Goal: Communication & Community: Answer question/provide support

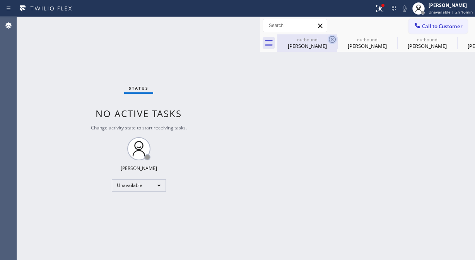
click at [331, 39] on icon at bounding box center [332, 39] width 7 height 7
click at [0, 0] on icon at bounding box center [0, 0] width 0 height 0
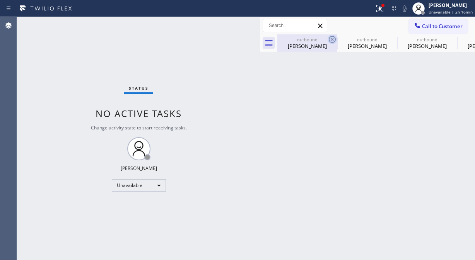
click at [0, 0] on icon at bounding box center [0, 0] width 0 height 0
click at [331, 39] on div "outbound [PERSON_NAME] outbound [PERSON_NAME] outbound [PERSON_NAME] outbound […" at bounding box center [376, 42] width 198 height 17
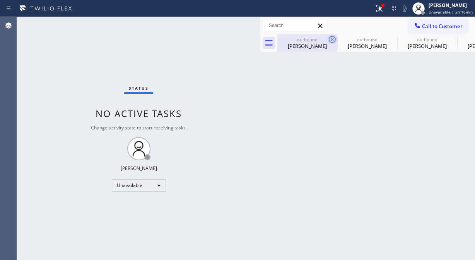
click at [331, 39] on div "outbound [PERSON_NAME] outbound [PERSON_NAME] outbound [PERSON_NAME] outbound […" at bounding box center [376, 42] width 198 height 17
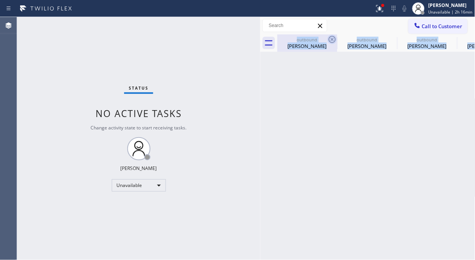
click at [331, 39] on div "outbound [PERSON_NAME] outbound [PERSON_NAME] outbound [PERSON_NAME] outbound […" at bounding box center [376, 42] width 198 height 17
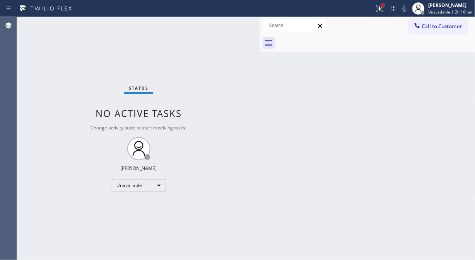
click at [385, 5] on div at bounding box center [383, 5] width 5 height 5
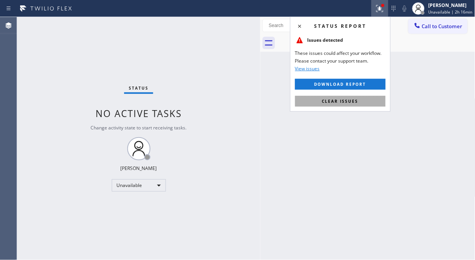
click at [346, 98] on button "Clear issues" at bounding box center [340, 101] width 90 height 11
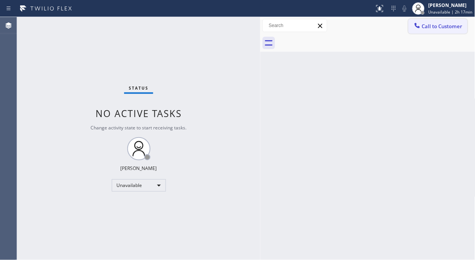
click at [434, 32] on button "Call to Customer" at bounding box center [437, 26] width 59 height 15
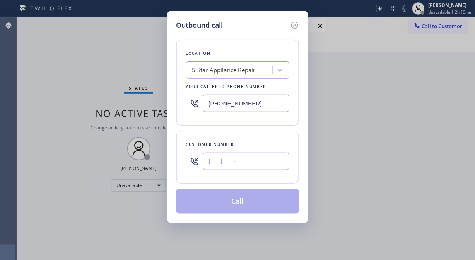
click at [205, 160] on input "(___) ___-____" at bounding box center [246, 161] width 86 height 17
paste input "951) 29"
click at [204, 163] on input "(951) 29_-____" at bounding box center [246, 161] width 86 height 17
paste input "424) 350-6455"
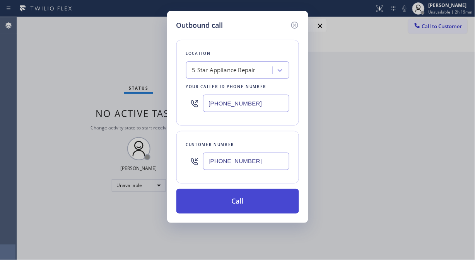
type input "[PHONE_NUMBER]"
click at [251, 203] on button "Call" at bounding box center [237, 201] width 123 height 25
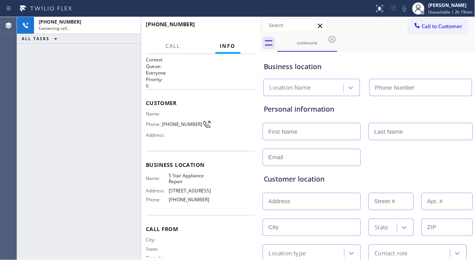
type input "[PHONE_NUMBER]"
click at [409, 10] on icon at bounding box center [404, 8] width 9 height 9
click at [65, 116] on div "[PHONE_NUMBER] Connecting call… ALL TASKS ALL TASKS ACTIVE TASKS TASKS IN WRAP …" at bounding box center [79, 138] width 124 height 243
click at [406, 8] on icon at bounding box center [404, 8] width 9 height 9
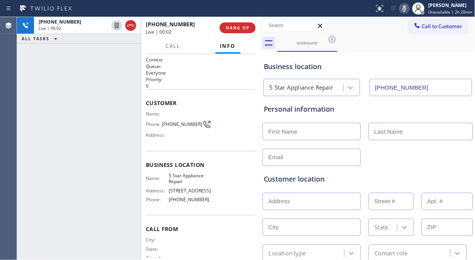
click at [404, 8] on icon at bounding box center [404, 8] width 9 height 9
click at [244, 30] on span "HANG UP" at bounding box center [238, 27] width 24 height 5
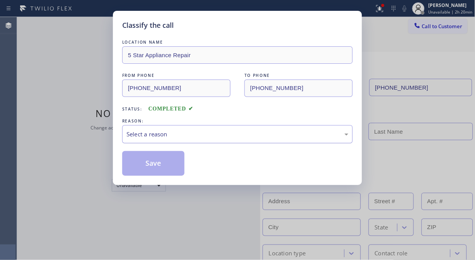
click at [250, 138] on div "Select a reason" at bounding box center [237, 134] width 222 height 9
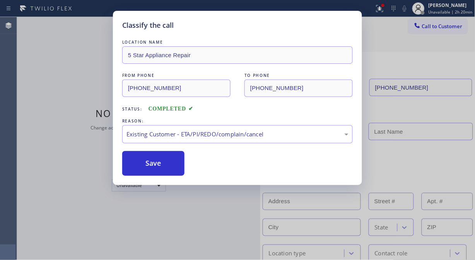
drag, startPoint x: 228, startPoint y: 176, endPoint x: 190, endPoint y: 170, distance: 38.7
drag, startPoint x: 183, startPoint y: 169, endPoint x: 154, endPoint y: 164, distance: 29.5
click at [182, 169] on button "Save" at bounding box center [153, 163] width 62 height 25
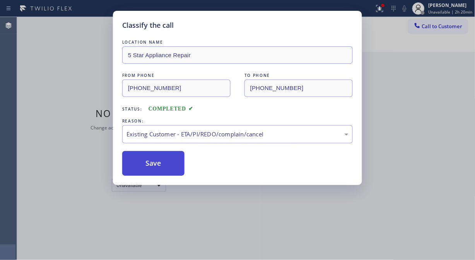
click at [152, 164] on button "Save" at bounding box center [153, 163] width 62 height 25
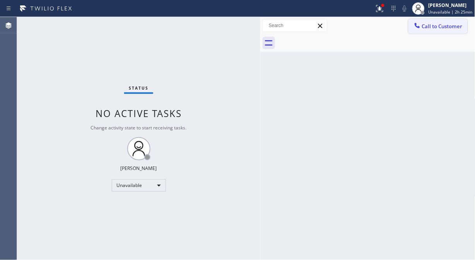
click at [447, 28] on span "Call to Customer" at bounding box center [442, 26] width 41 height 7
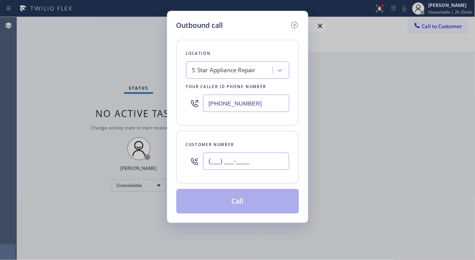
drag, startPoint x: 210, startPoint y: 167, endPoint x: 211, endPoint y: 163, distance: 4.0
click at [210, 166] on input "(___) ___-____" at bounding box center [246, 161] width 86 height 17
paste input "310) 540-2909"
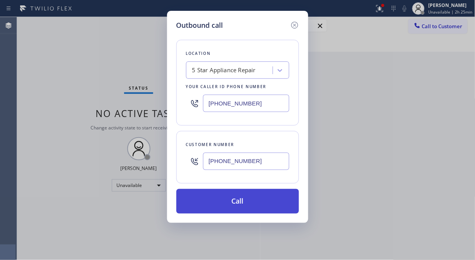
type input "[PHONE_NUMBER]"
click at [248, 206] on button "Call" at bounding box center [237, 201] width 123 height 25
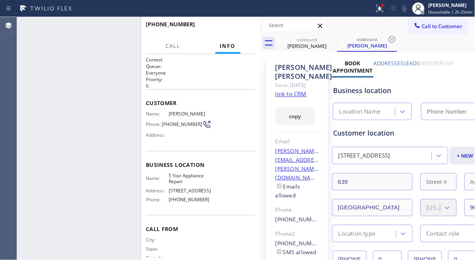
type input "[PHONE_NUMBER]"
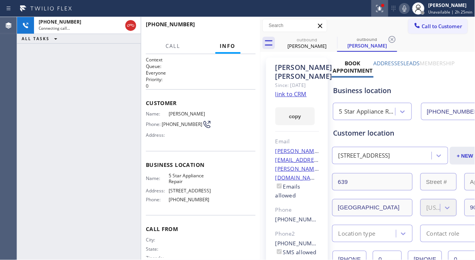
click at [384, 8] on icon at bounding box center [379, 8] width 9 height 9
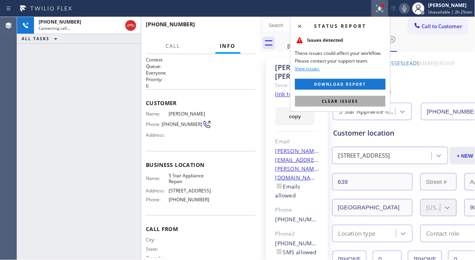
click at [347, 102] on span "Clear issues" at bounding box center [340, 101] width 36 height 5
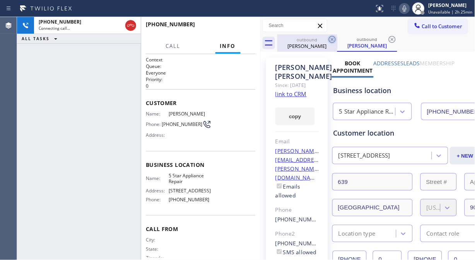
click at [331, 39] on icon at bounding box center [332, 39] width 7 height 7
click at [320, 42] on div "outbound" at bounding box center [307, 40] width 58 height 6
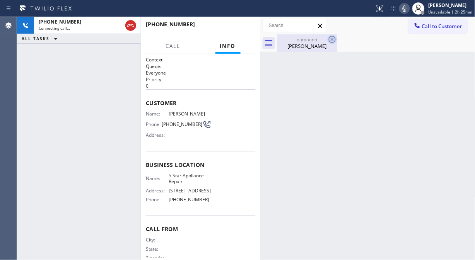
click at [334, 36] on icon at bounding box center [332, 39] width 7 height 7
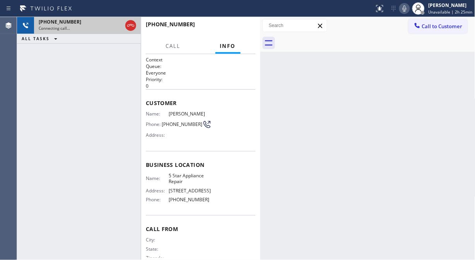
click at [105, 23] on div "[PHONE_NUMBER]" at bounding box center [81, 22] width 84 height 7
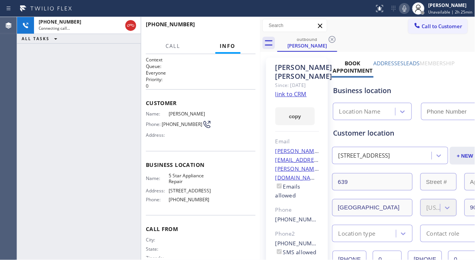
type input "[PHONE_NUMBER]"
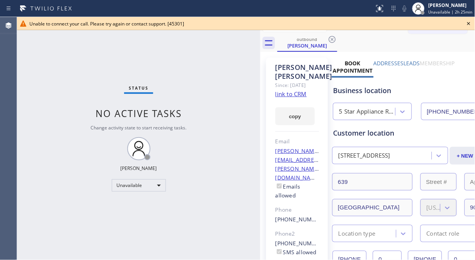
click at [466, 22] on icon at bounding box center [468, 23] width 9 height 9
click at [442, 25] on span "Call to Customer" at bounding box center [442, 26] width 41 height 7
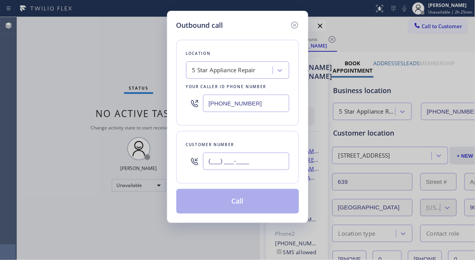
drag, startPoint x: 253, startPoint y: 157, endPoint x: 249, endPoint y: 163, distance: 7.3
click at [252, 160] on input "(___) ___-____" at bounding box center [246, 161] width 86 height 17
click at [213, 164] on input "(___) ___-____" at bounding box center [246, 161] width 86 height 17
click at [207, 166] on input "(___) ___-____" at bounding box center [246, 161] width 86 height 17
paste input "650) 573-6851"
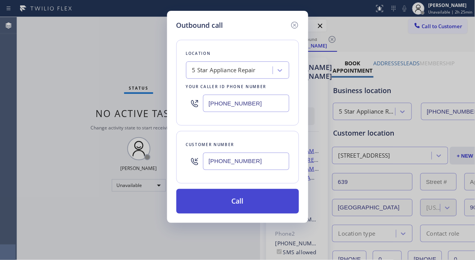
type input "[PHONE_NUMBER]"
click at [263, 200] on button "Call" at bounding box center [237, 201] width 123 height 25
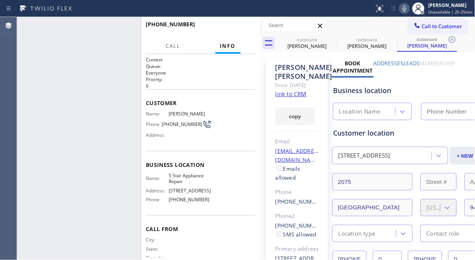
type input "[PHONE_NUMBER]"
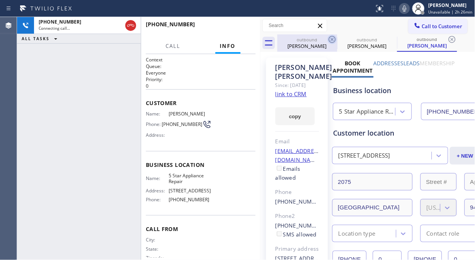
click at [328, 37] on icon at bounding box center [332, 39] width 9 height 9
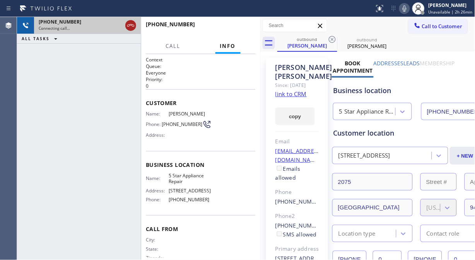
click at [129, 25] on icon at bounding box center [130, 25] width 9 height 9
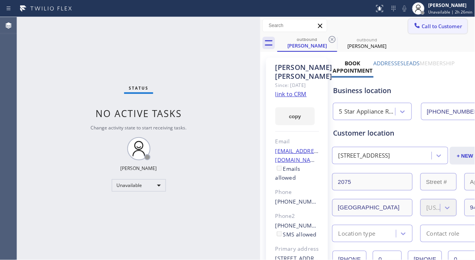
click at [437, 28] on span "Call to Customer" at bounding box center [442, 26] width 41 height 7
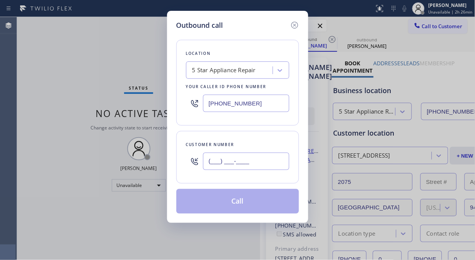
click at [217, 162] on input "(___) ___-____" at bounding box center [246, 161] width 86 height 17
paste input "646) 738-6000"
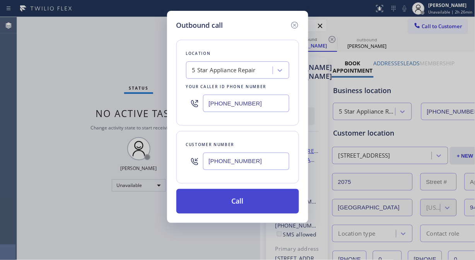
type input "[PHONE_NUMBER]"
click at [261, 203] on button "Call" at bounding box center [237, 201] width 123 height 25
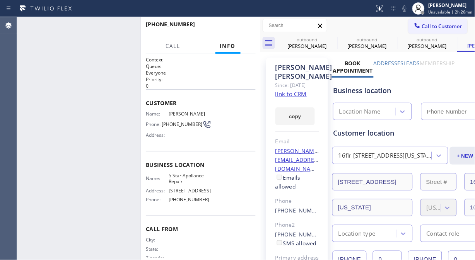
type input "[PHONE_NUMBER]"
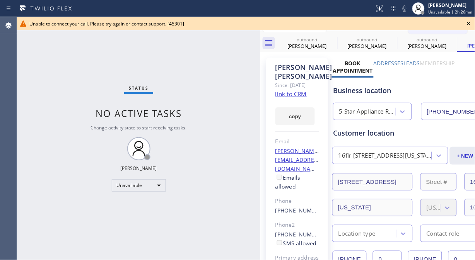
click at [58, 90] on div "Status No active tasks Change activity state to start receiving tasks. [PERSON_…" at bounding box center [138, 138] width 243 height 243
click at [469, 24] on icon at bounding box center [468, 23] width 9 height 9
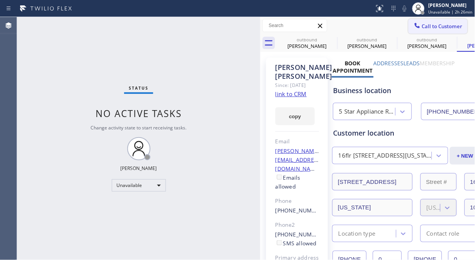
click at [435, 23] on span "Call to Customer" at bounding box center [442, 26] width 41 height 7
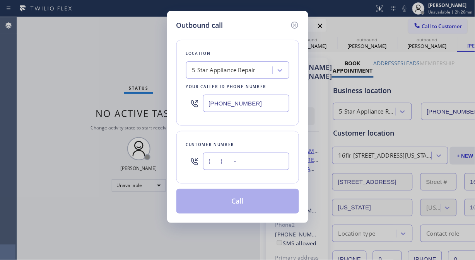
click at [227, 165] on input "(___) ___-____" at bounding box center [246, 161] width 86 height 17
paste input "203) 449-7635"
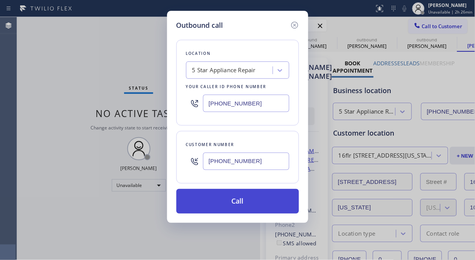
type input "[PHONE_NUMBER]"
click at [257, 204] on button "Call" at bounding box center [237, 201] width 123 height 25
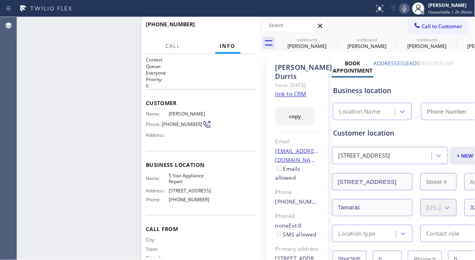
type input "[PHONE_NUMBER]"
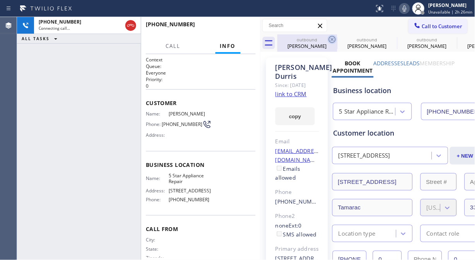
click at [329, 41] on icon at bounding box center [332, 39] width 9 height 9
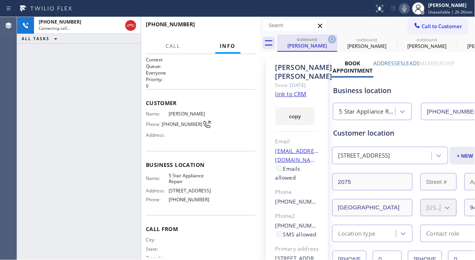
click at [329, 41] on icon at bounding box center [332, 39] width 7 height 7
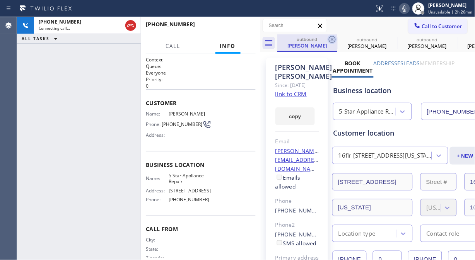
click at [329, 40] on icon at bounding box center [332, 39] width 9 height 9
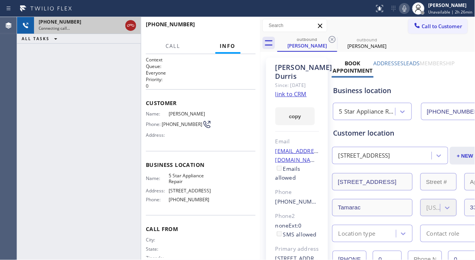
click at [129, 25] on icon at bounding box center [130, 25] width 9 height 9
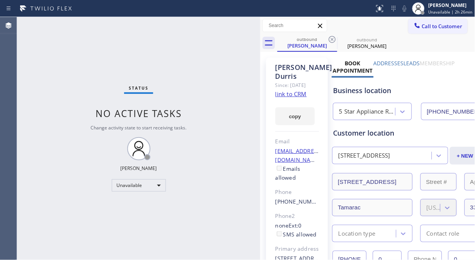
drag, startPoint x: 420, startPoint y: 26, endPoint x: 416, endPoint y: 34, distance: 8.3
click at [422, 27] on span "Call to Customer" at bounding box center [442, 26] width 41 height 7
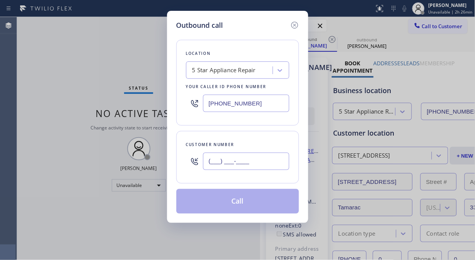
click at [238, 159] on input "(___) ___-____" at bounding box center [246, 161] width 86 height 17
paste input "425) 453-9534"
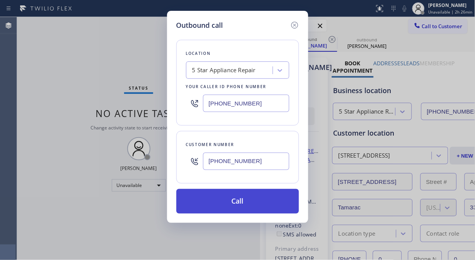
type input "[PHONE_NUMBER]"
click at [256, 198] on button "Call" at bounding box center [237, 201] width 123 height 25
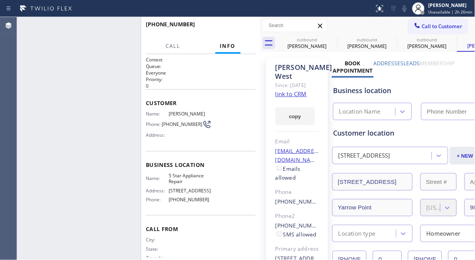
type input "[PHONE_NUMBER]"
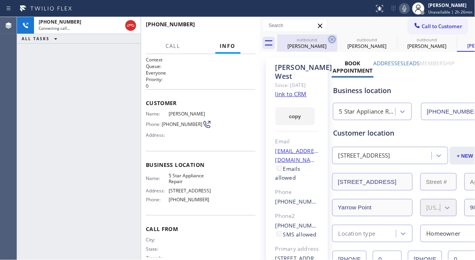
click at [329, 41] on icon at bounding box center [332, 39] width 9 height 9
click at [0, 0] on icon at bounding box center [0, 0] width 0 height 0
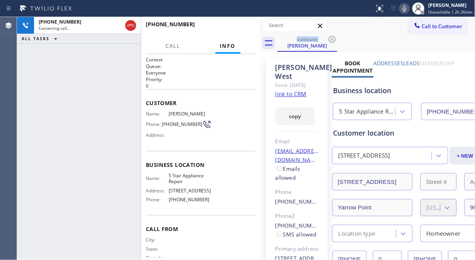
click at [405, 5] on icon at bounding box center [404, 8] width 9 height 9
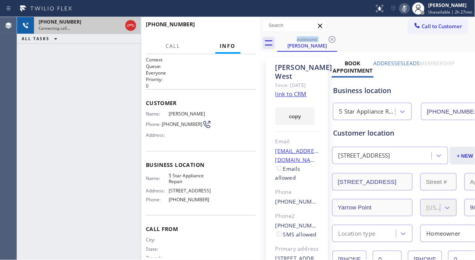
drag, startPoint x: 126, startPoint y: 24, endPoint x: 138, endPoint y: 21, distance: 12.0
click at [128, 24] on icon at bounding box center [130, 25] width 9 height 9
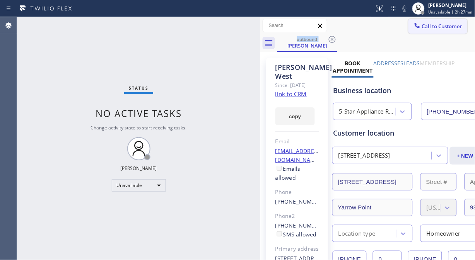
click at [430, 27] on span "Call to Customer" at bounding box center [442, 26] width 41 height 7
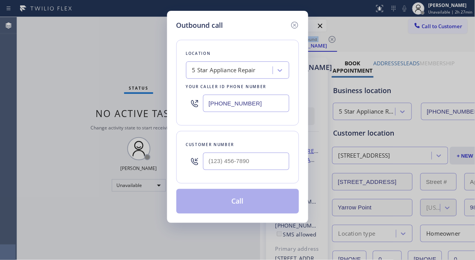
type input "(___) ___-____"
click at [210, 160] on input "(___) ___-____" at bounding box center [246, 161] width 86 height 17
click at [61, 102] on div "Outbound call Location 5 Star Appliance Repair Your caller id phone number [PHO…" at bounding box center [237, 130] width 475 height 260
click at [295, 24] on icon at bounding box center [294, 24] width 9 height 9
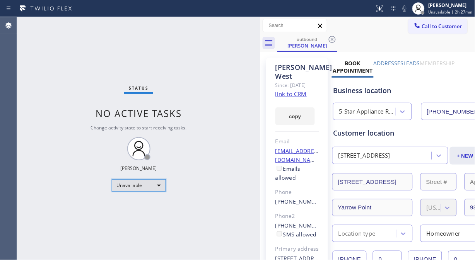
click at [142, 186] on div "Unavailable" at bounding box center [139, 185] width 54 height 12
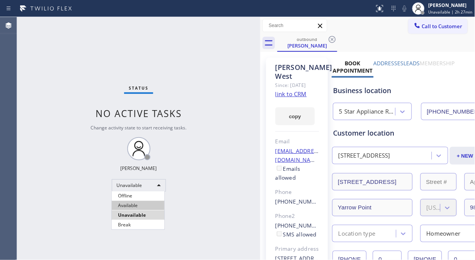
click at [133, 206] on li "Available" at bounding box center [138, 205] width 53 height 9
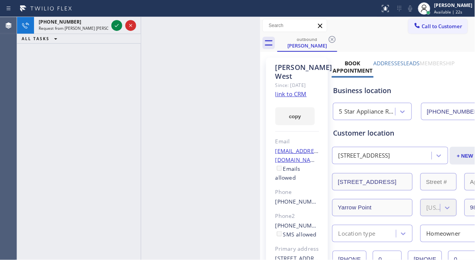
drag, startPoint x: 50, startPoint y: 75, endPoint x: 84, endPoint y: 49, distance: 42.8
click at [50, 75] on div "[PHONE_NUMBER] Request from [PERSON_NAME] [PERSON_NAME] (direct) ALL TASKS ALL …" at bounding box center [79, 138] width 124 height 243
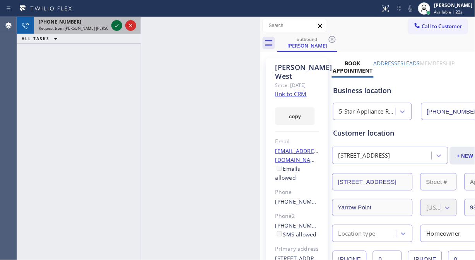
click at [115, 26] on icon at bounding box center [116, 25] width 9 height 9
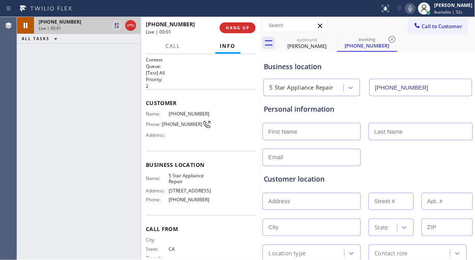
type input "[PHONE_NUMBER]"
click at [415, 8] on icon at bounding box center [410, 8] width 9 height 9
click at [413, 8] on rect at bounding box center [410, 7] width 5 height 5
click at [415, 8] on icon at bounding box center [410, 8] width 9 height 9
click at [413, 8] on rect at bounding box center [410, 7] width 5 height 5
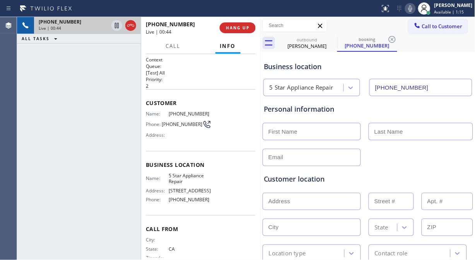
click at [415, 8] on icon at bounding box center [410, 8] width 9 height 9
click at [55, 102] on div "[PHONE_NUMBER] Live | 01:15 ALL TASKS ALL TASKS ACTIVE TASKS TASKS IN WRAP UP" at bounding box center [79, 138] width 124 height 243
click at [415, 10] on icon at bounding box center [410, 8] width 9 height 9
click at [415, 5] on icon at bounding box center [410, 8] width 9 height 9
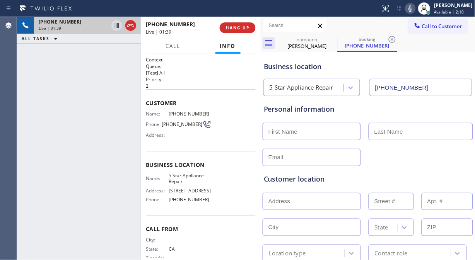
click at [388, 65] on div "Business location" at bounding box center [368, 66] width 208 height 10
click at [415, 4] on icon at bounding box center [410, 8] width 9 height 9
click at [415, 7] on icon at bounding box center [410, 8] width 9 height 9
click at [415, 10] on icon at bounding box center [410, 8] width 9 height 9
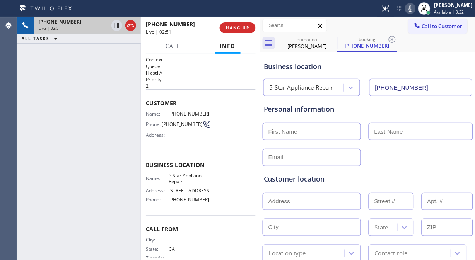
click at [415, 7] on icon at bounding box center [410, 8] width 9 height 9
click at [413, 7] on rect at bounding box center [410, 7] width 5 height 5
click at [366, 67] on div "Business location" at bounding box center [368, 66] width 208 height 10
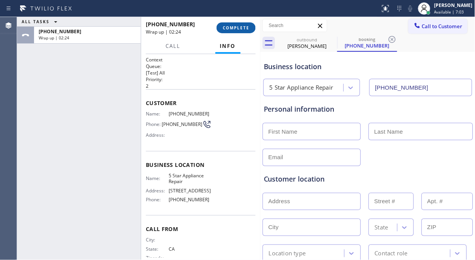
click at [245, 28] on span "COMPLETE" at bounding box center [236, 27] width 27 height 5
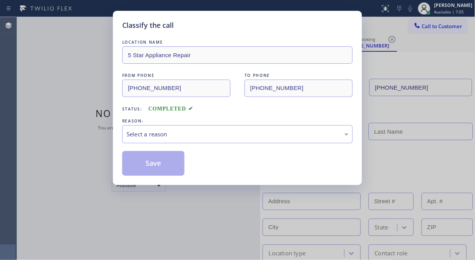
click at [213, 138] on div "Select a reason" at bounding box center [237, 134] width 222 height 9
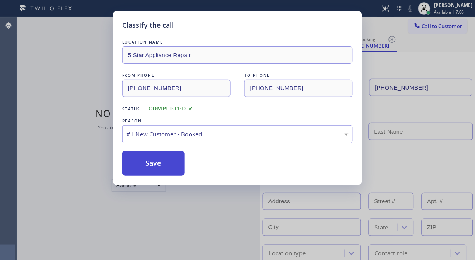
click at [164, 158] on button "Save" at bounding box center [153, 163] width 62 height 25
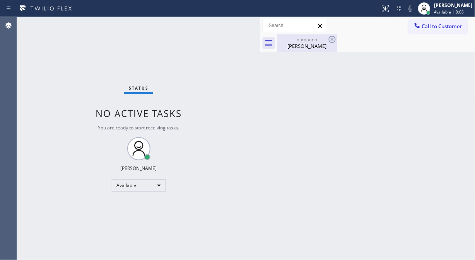
click at [319, 46] on div "[PERSON_NAME]" at bounding box center [307, 46] width 58 height 7
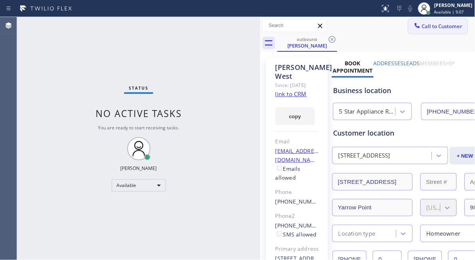
click at [425, 28] on span "Call to Customer" at bounding box center [442, 26] width 41 height 7
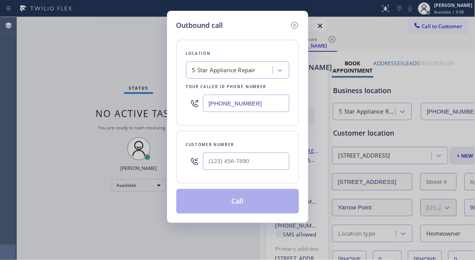
drag, startPoint x: 272, startPoint y: 106, endPoint x: 186, endPoint y: 108, distance: 86.3
click at [186, 108] on div "[PHONE_NUMBER]" at bounding box center [237, 103] width 103 height 25
type input "(___) ___-____"
click at [214, 158] on input "(___) ___-____" at bounding box center [246, 161] width 86 height 17
click at [295, 21] on icon at bounding box center [294, 24] width 9 height 9
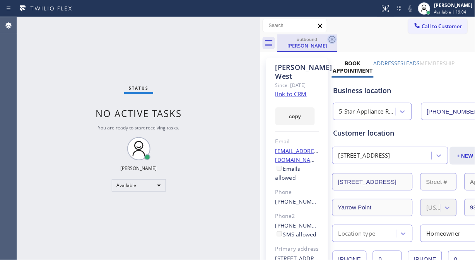
click at [333, 41] on icon at bounding box center [332, 39] width 9 height 9
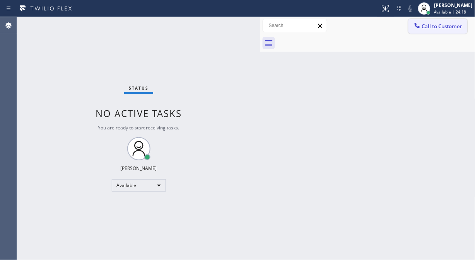
click at [425, 31] on button "Call to Customer" at bounding box center [437, 26] width 59 height 15
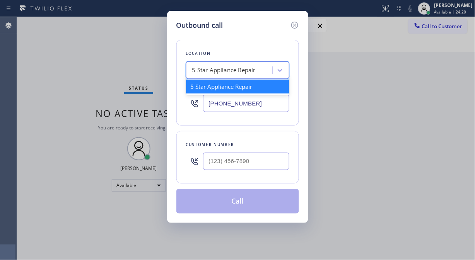
click at [187, 74] on div "5 Star Appliance Repair" at bounding box center [237, 69] width 103 height 17
paste input "Plumbing Kingdom [GEOGRAPHIC_DATA]"
type input "Plumbing Kingdom [GEOGRAPHIC_DATA]"
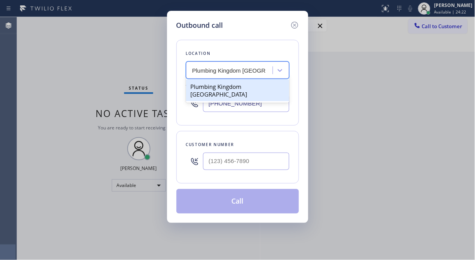
click at [223, 88] on div "Plumbing Kingdom [GEOGRAPHIC_DATA]" at bounding box center [237, 91] width 103 height 22
type input "[PHONE_NUMBER]"
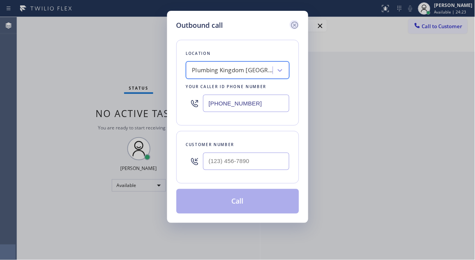
click at [295, 21] on icon at bounding box center [294, 24] width 9 height 9
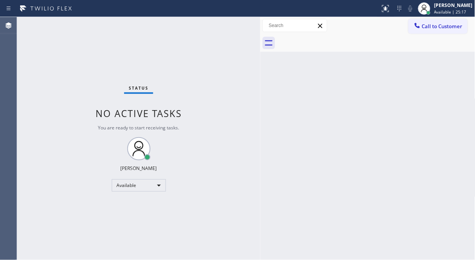
click at [53, 49] on div "Status No active tasks You are ready to start receiving tasks. [PERSON_NAME] Av…" at bounding box center [138, 138] width 243 height 243
click at [430, 27] on span "Call to Customer" at bounding box center [442, 26] width 41 height 7
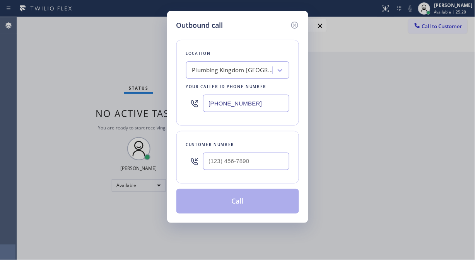
click at [246, 74] on div "Plumbing Kingdom [GEOGRAPHIC_DATA]" at bounding box center [232, 70] width 81 height 9
click at [217, 161] on input "(___) ___-____" at bounding box center [246, 161] width 86 height 17
paste input "405) 880-2717"
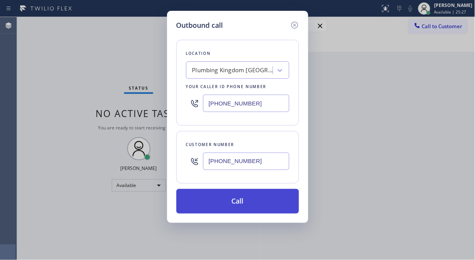
type input "[PHONE_NUMBER]"
click at [260, 202] on button "Call" at bounding box center [237, 201] width 123 height 25
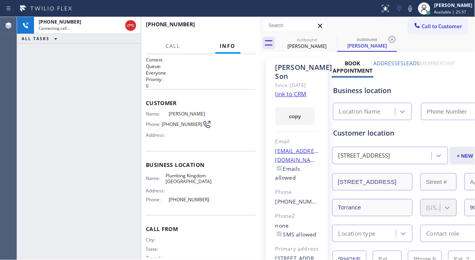
type input "[PHONE_NUMBER]"
drag, startPoint x: 213, startPoint y: 181, endPoint x: 163, endPoint y: 173, distance: 50.1
click at [163, 173] on div "Name: Plumbing Kingdom Torrance Address: Phone: [PHONE_NUMBER]" at bounding box center [201, 189] width 110 height 33
click at [206, 189] on div "Address:" at bounding box center [179, 191] width 66 height 6
click at [415, 10] on icon at bounding box center [410, 8] width 9 height 9
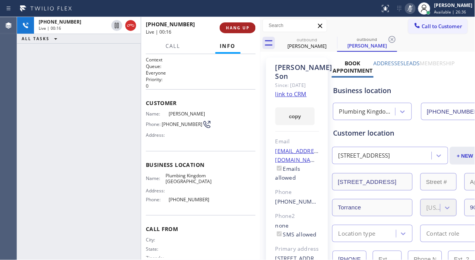
click at [252, 29] on button "HANG UP" at bounding box center [238, 27] width 36 height 11
click at [241, 29] on span "HANG UP" at bounding box center [238, 27] width 24 height 5
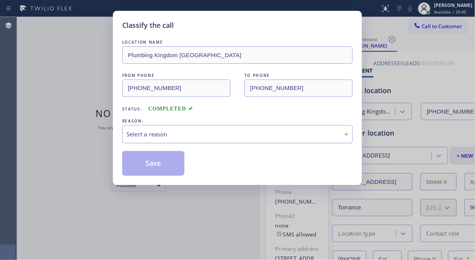
click at [243, 136] on div "Select a reason" at bounding box center [237, 134] width 222 height 9
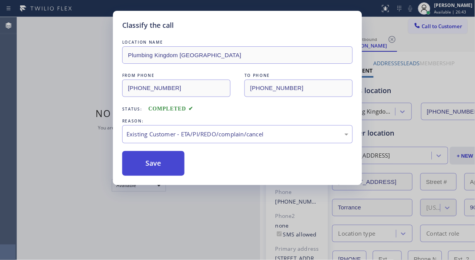
click at [175, 165] on button "Save" at bounding box center [153, 163] width 62 height 25
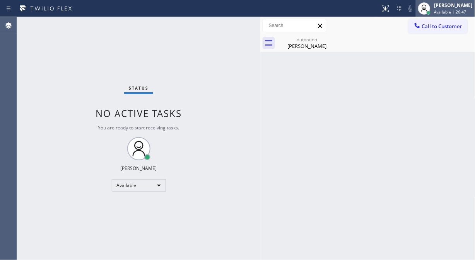
drag, startPoint x: 447, startPoint y: 7, endPoint x: 435, endPoint y: 51, distance: 46.1
click at [447, 7] on div "[PERSON_NAME]" at bounding box center [453, 5] width 38 height 7
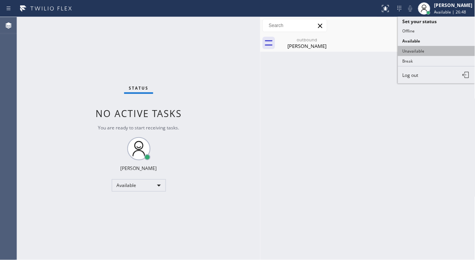
click at [435, 50] on button "Unavailable" at bounding box center [436, 51] width 77 height 10
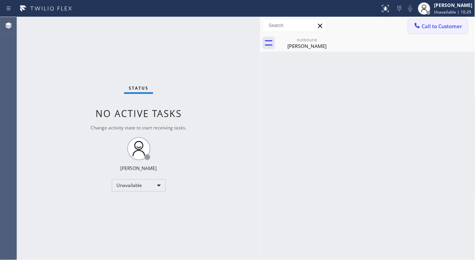
drag, startPoint x: 430, startPoint y: 26, endPoint x: 259, endPoint y: 117, distance: 194.1
click at [430, 26] on span "Call to Customer" at bounding box center [442, 26] width 41 height 7
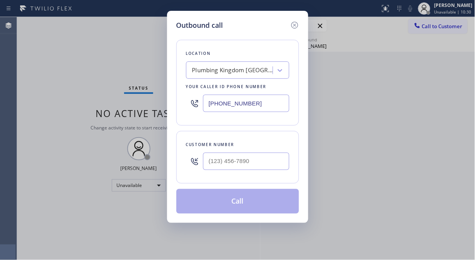
click at [227, 74] on div "Plumbing Kingdom [GEOGRAPHIC_DATA]" at bounding box center [232, 70] width 81 height 9
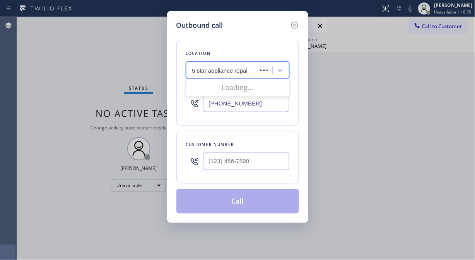
type input "5 star appliance repair"
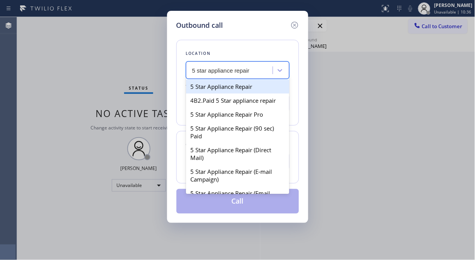
drag, startPoint x: 230, startPoint y: 88, endPoint x: 223, endPoint y: 114, distance: 26.6
click at [230, 88] on div "5 Star Appliance Repair" at bounding box center [237, 87] width 103 height 14
type input "[PHONE_NUMBER]"
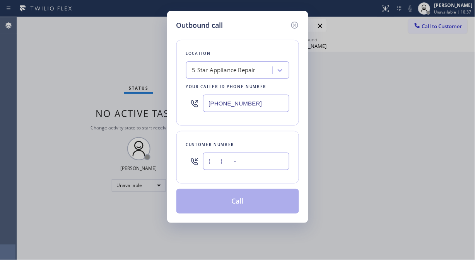
click at [217, 160] on input "(___) ___-____" at bounding box center [246, 161] width 86 height 17
paste input "786) 469-9306"
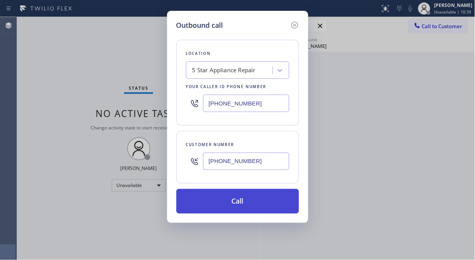
type input "[PHONE_NUMBER]"
click at [213, 198] on button "Call" at bounding box center [237, 201] width 123 height 25
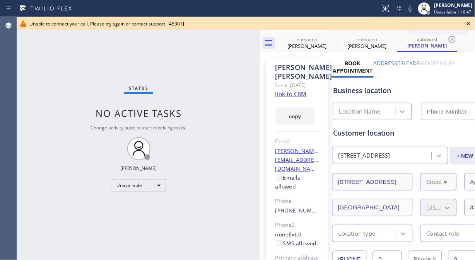
type input "[PHONE_NUMBER]"
drag, startPoint x: 465, startPoint y: 21, endPoint x: 461, endPoint y: 25, distance: 5.5
click at [466, 22] on icon at bounding box center [468, 23] width 9 height 9
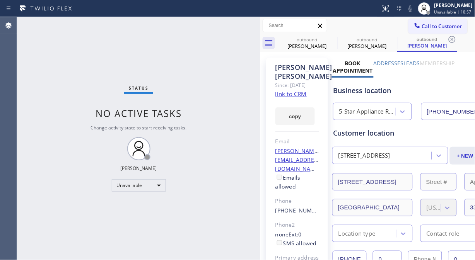
drag, startPoint x: 438, startPoint y: 32, endPoint x: 349, endPoint y: 65, distance: 94.8
click at [437, 32] on button "Call to Customer" at bounding box center [437, 26] width 59 height 15
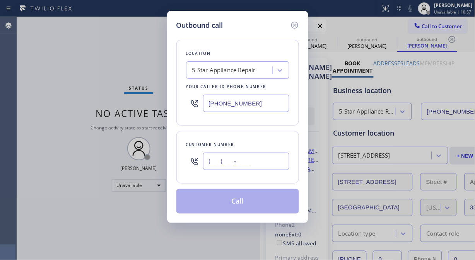
click at [229, 166] on input "(___) ___-____" at bounding box center [246, 161] width 86 height 17
paste input "480) 473-1345"
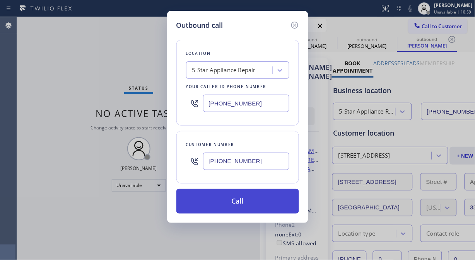
type input "[PHONE_NUMBER]"
click at [245, 203] on button "Call" at bounding box center [237, 201] width 123 height 25
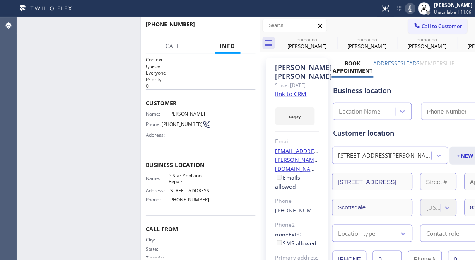
type input "[PHONE_NUMBER]"
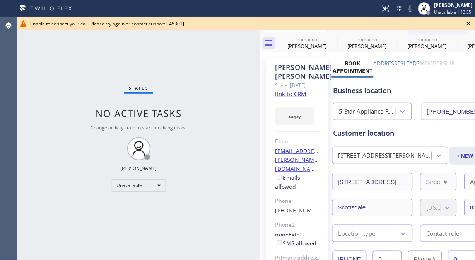
click at [467, 24] on icon at bounding box center [468, 23] width 9 height 9
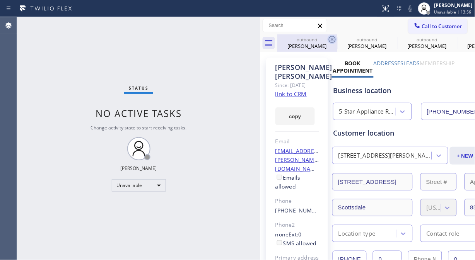
click at [329, 43] on icon at bounding box center [332, 39] width 9 height 9
click at [0, 0] on icon at bounding box center [0, 0] width 0 height 0
click at [426, 32] on button "Call to Customer" at bounding box center [437, 26] width 59 height 15
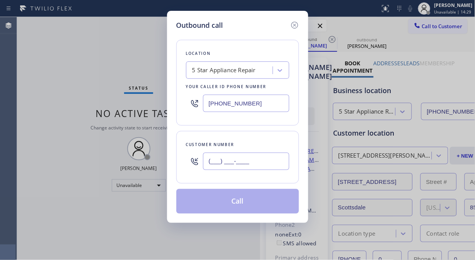
click at [236, 162] on input "(___) ___-____" at bounding box center [246, 161] width 86 height 17
paste input "907) 821-8344"
type input "[PHONE_NUMBER]"
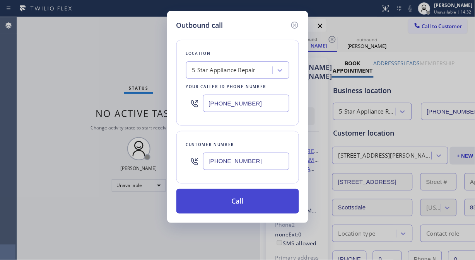
click at [241, 207] on button "Call" at bounding box center [237, 201] width 123 height 25
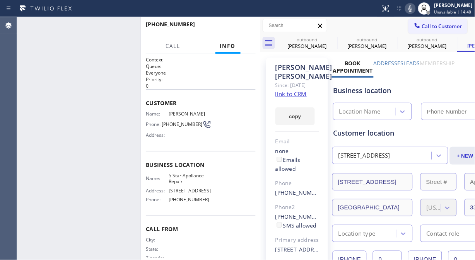
type input "[PHONE_NUMBER]"
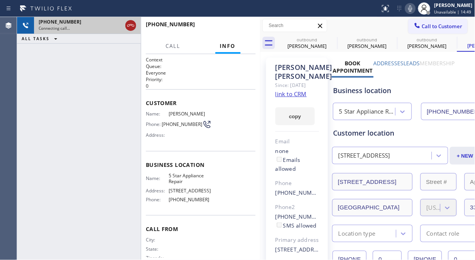
click at [127, 27] on icon at bounding box center [130, 25] width 9 height 9
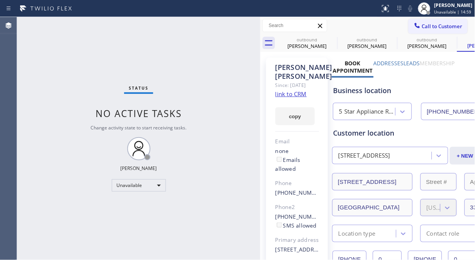
drag, startPoint x: 56, startPoint y: 78, endPoint x: 237, endPoint y: 12, distance: 192.4
click at [56, 78] on div "Status No active tasks Change activity state to start receiving tasks. [PERSON_…" at bounding box center [138, 138] width 243 height 243
click at [413, 24] on icon at bounding box center [417, 26] width 8 height 8
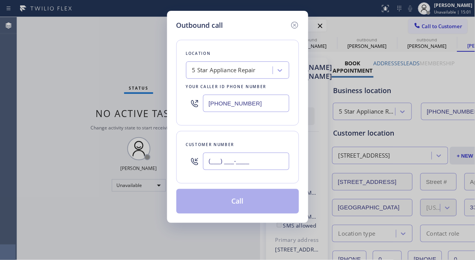
click at [263, 157] on input "(___) ___-____" at bounding box center [246, 161] width 86 height 17
paste input "847) 926-3254"
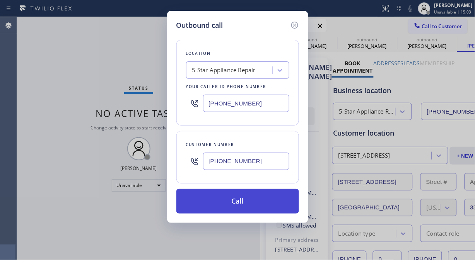
type input "[PHONE_NUMBER]"
click at [249, 206] on button "Call" at bounding box center [237, 201] width 123 height 25
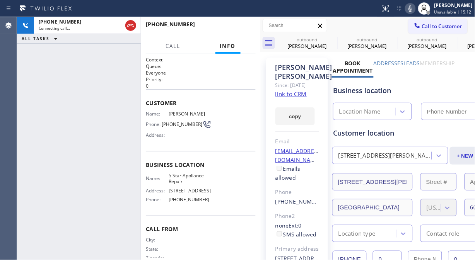
type input "[PHONE_NUMBER]"
click at [61, 93] on div "[PHONE_NUMBER] Connecting call… ALL TASKS ALL TASKS ACTIVE TASKS TASKS IN WRAP …" at bounding box center [79, 138] width 124 height 243
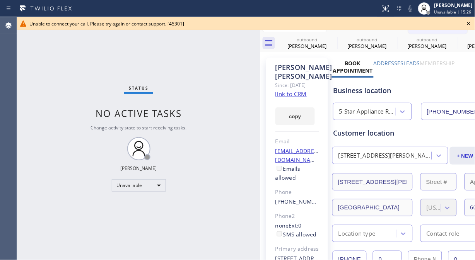
click at [466, 21] on icon at bounding box center [468, 23] width 9 height 9
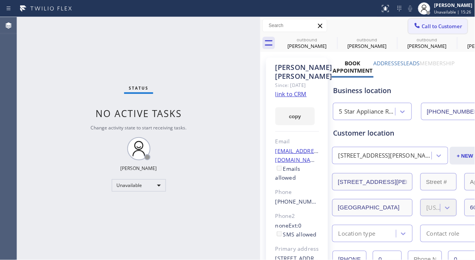
click at [441, 28] on span "Call to Customer" at bounding box center [442, 26] width 41 height 7
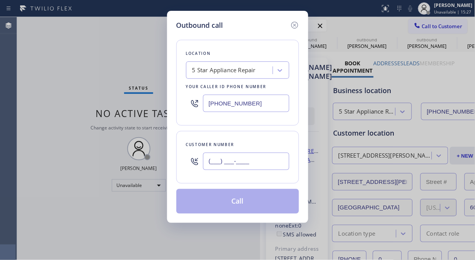
click at [276, 157] on input "(___) ___-____" at bounding box center [246, 161] width 86 height 17
paste input "561) 266-3274"
type input "[PHONE_NUMBER]"
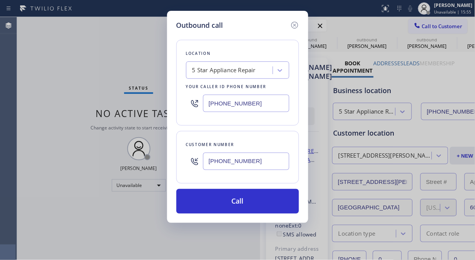
click at [29, 61] on div "Outbound call Location 5 Star Appliance Repair Your caller id phone number [PHO…" at bounding box center [237, 130] width 475 height 260
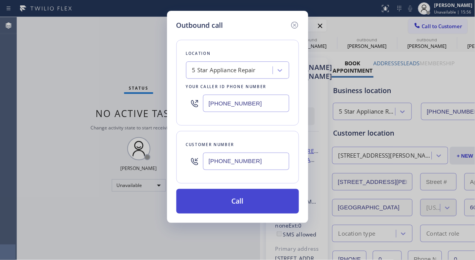
click at [244, 205] on button "Call" at bounding box center [237, 201] width 123 height 25
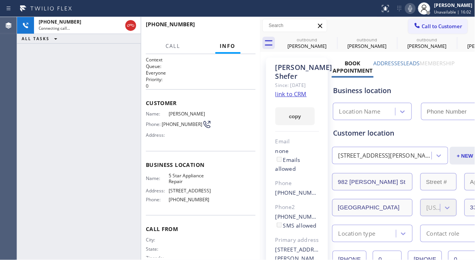
type input "[PHONE_NUMBER]"
click at [333, 41] on icon at bounding box center [332, 39] width 7 height 7
click at [0, 0] on icon at bounding box center [0, 0] width 0 height 0
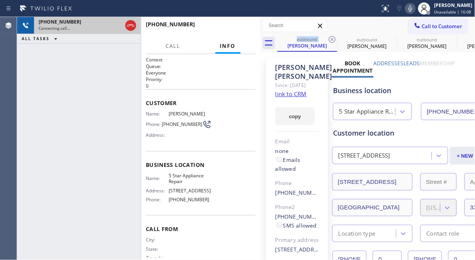
click at [331, 39] on icon at bounding box center [332, 39] width 9 height 9
click at [0, 0] on icon at bounding box center [0, 0] width 0 height 0
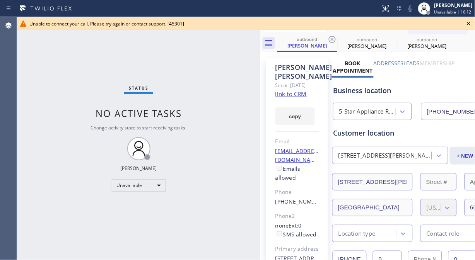
click at [467, 22] on icon at bounding box center [468, 23] width 9 height 9
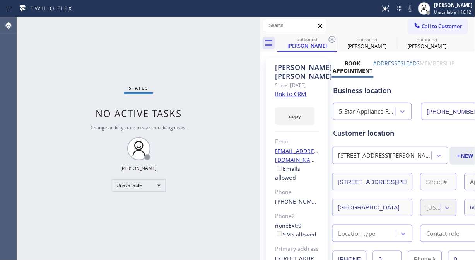
click at [449, 23] on span "Call to Customer" at bounding box center [442, 26] width 41 height 7
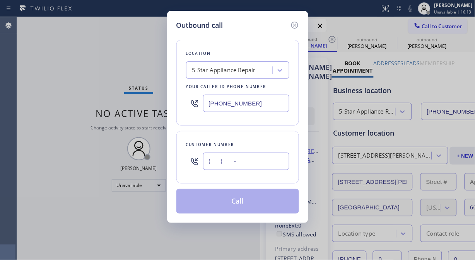
click at [228, 159] on input "(___) ___-____" at bounding box center [246, 161] width 86 height 17
paste input "949) 715-5230"
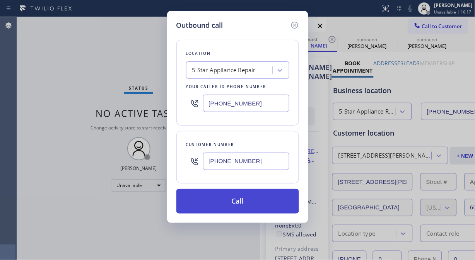
type input "[PHONE_NUMBER]"
click at [252, 205] on button "Call" at bounding box center [237, 201] width 123 height 25
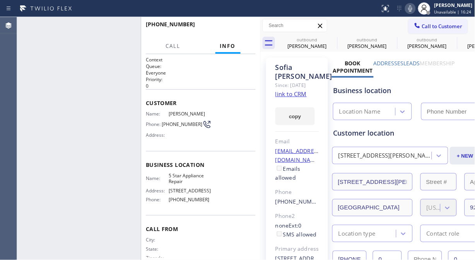
type input "[PHONE_NUMBER]"
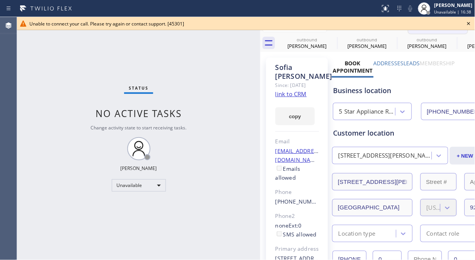
drag, startPoint x: 470, startPoint y: 24, endPoint x: 454, endPoint y: 24, distance: 15.5
click at [470, 24] on icon at bounding box center [468, 23] width 9 height 9
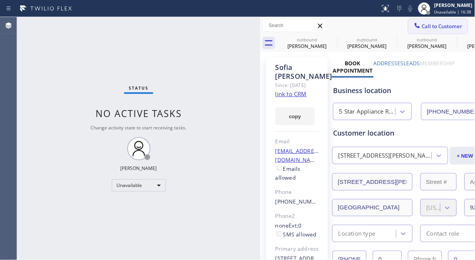
click at [451, 25] on span "Call to Customer" at bounding box center [442, 26] width 41 height 7
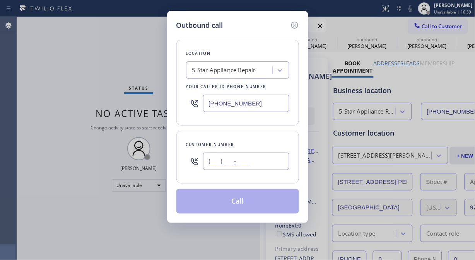
click at [271, 157] on input "(___) ___-____" at bounding box center [246, 161] width 86 height 17
paste input "925) 407-5147"
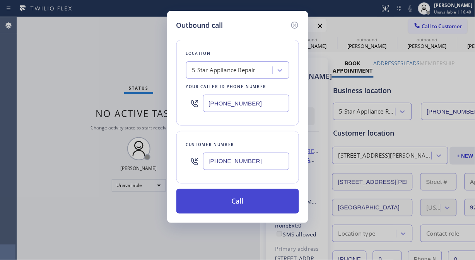
type input "[PHONE_NUMBER]"
click at [264, 205] on button "Call" at bounding box center [237, 201] width 123 height 25
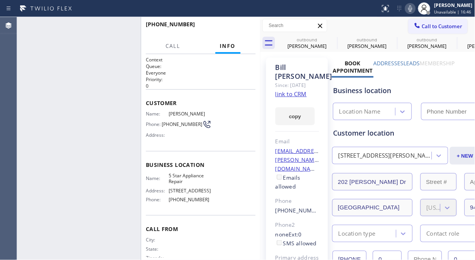
type input "[PHONE_NUMBER]"
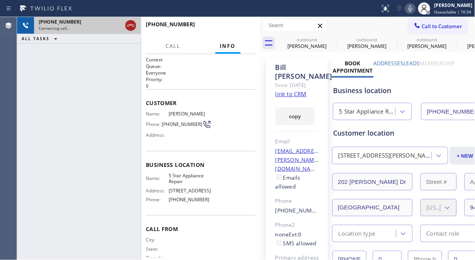
click at [135, 26] on icon at bounding box center [130, 25] width 9 height 9
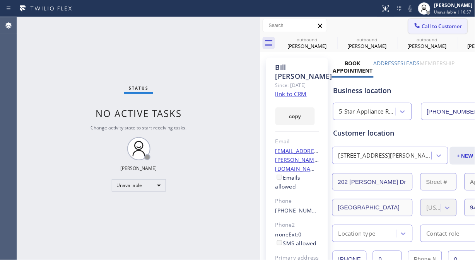
click at [427, 24] on span "Call to Customer" at bounding box center [442, 26] width 41 height 7
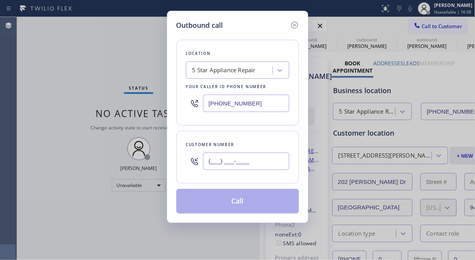
click at [258, 159] on input "(___) ___-____" at bounding box center [246, 161] width 86 height 17
paste input "510) 531-4631"
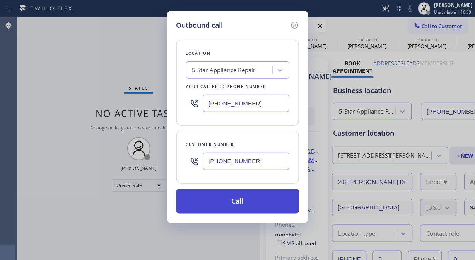
type input "[PHONE_NUMBER]"
click at [264, 206] on button "Call" at bounding box center [237, 201] width 123 height 25
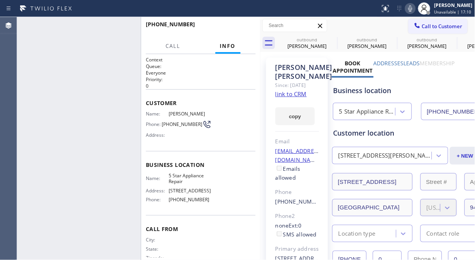
type input "[PHONE_NUMBER]"
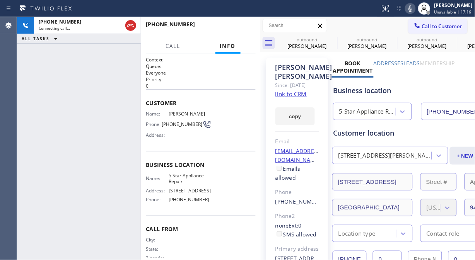
click at [126, 24] on div at bounding box center [130, 25] width 11 height 9
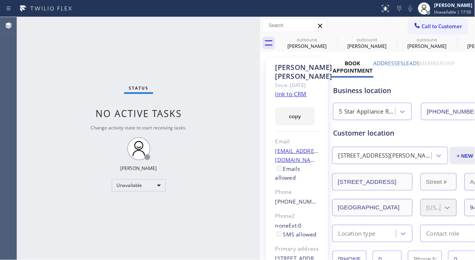
click at [56, 82] on div "Status No active tasks Change activity state to start receiving tasks. [PERSON_…" at bounding box center [138, 138] width 243 height 243
click at [426, 24] on span "Call to Customer" at bounding box center [442, 26] width 41 height 7
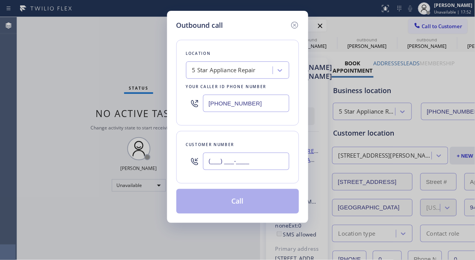
click at [224, 166] on input "(___) ___-____" at bounding box center [246, 161] width 86 height 17
paste input "760) 594-4811"
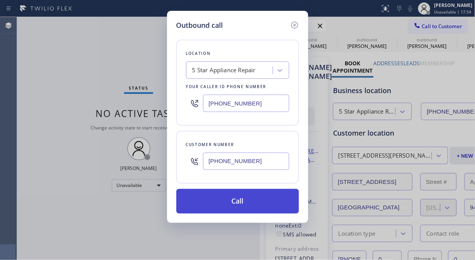
type input "[PHONE_NUMBER]"
click at [247, 196] on button "Call" at bounding box center [237, 201] width 123 height 25
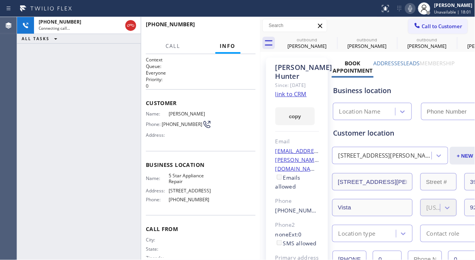
type input "[PHONE_NUMBER]"
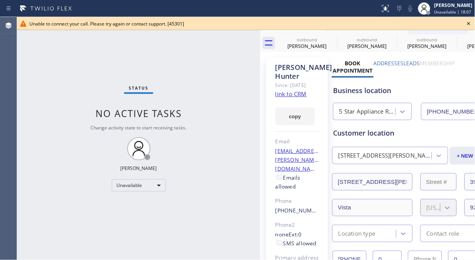
click at [465, 24] on icon at bounding box center [468, 23] width 9 height 9
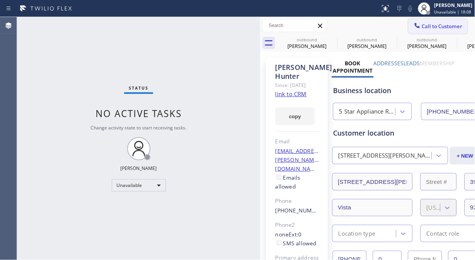
click at [446, 24] on span "Call to Customer" at bounding box center [442, 26] width 41 height 7
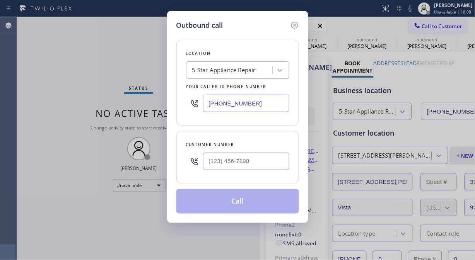
click at [239, 171] on div at bounding box center [246, 161] width 86 height 25
click at [239, 163] on input "(___) ___-____" at bounding box center [246, 161] width 86 height 17
paste input "206) 679-7077"
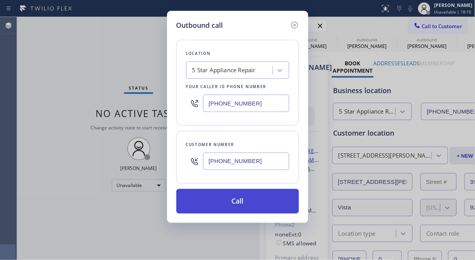
type input "[PHONE_NUMBER]"
click at [263, 202] on button "Call" at bounding box center [237, 201] width 123 height 25
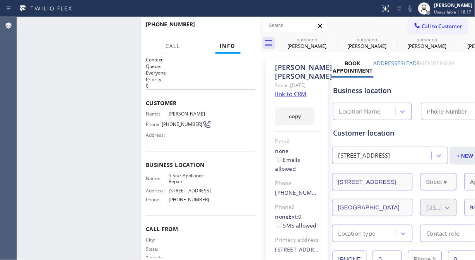
type input "[PHONE_NUMBER]"
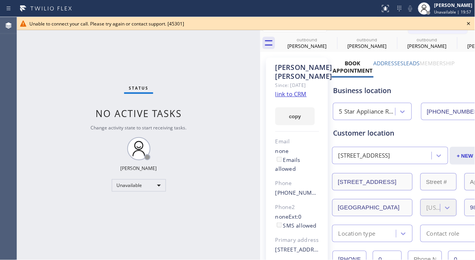
click at [467, 24] on icon at bounding box center [468, 23] width 9 height 9
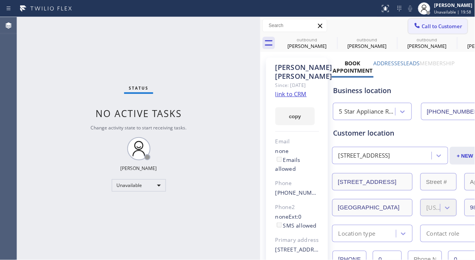
click at [447, 24] on span "Call to Customer" at bounding box center [442, 26] width 41 height 7
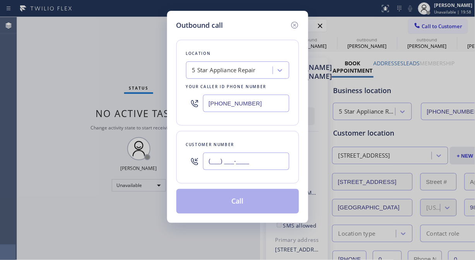
click at [260, 169] on input "(___) ___-____" at bounding box center [246, 161] width 86 height 17
paste input "415) 640-4376"
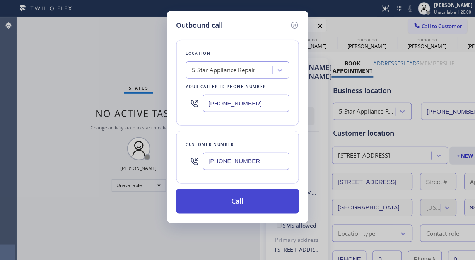
type input "[PHONE_NUMBER]"
click at [252, 207] on button "Call" at bounding box center [237, 201] width 123 height 25
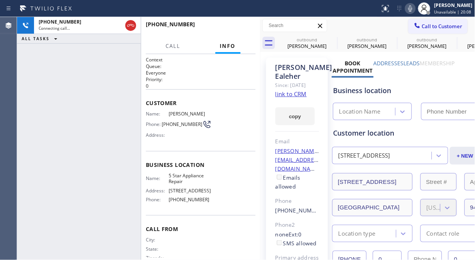
type input "[PHONE_NUMBER]"
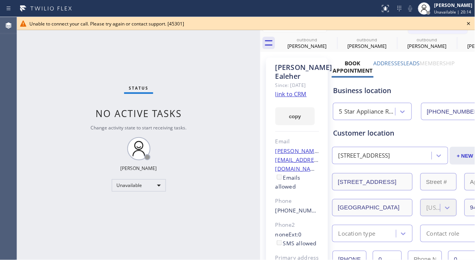
click at [58, 61] on div "Status No active tasks Change activity state to start receiving tasks. [PERSON_…" at bounding box center [138, 138] width 243 height 243
click at [474, 24] on div "Unable to connect your call. Please try again or contact support. [45301]" at bounding box center [246, 23] width 458 height 13
click at [469, 22] on icon at bounding box center [468, 23] width 9 height 9
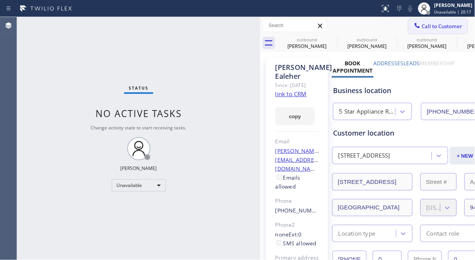
click at [435, 26] on span "Call to Customer" at bounding box center [442, 26] width 41 height 7
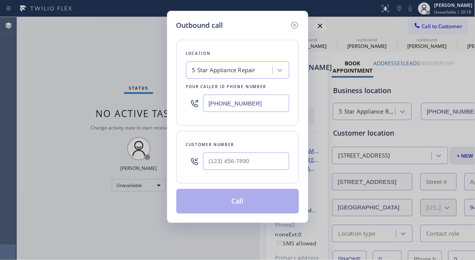
click at [265, 171] on div at bounding box center [246, 161] width 86 height 25
click at [265, 168] on input "(___) ___-____" at bounding box center [246, 161] width 86 height 17
paste input "480) 598-1800"
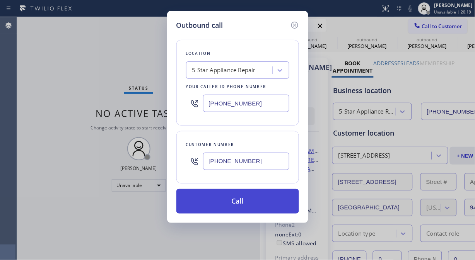
type input "[PHONE_NUMBER]"
click at [265, 206] on button "Call" at bounding box center [237, 201] width 123 height 25
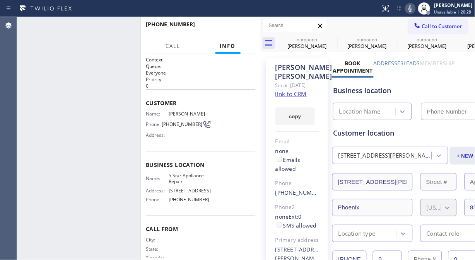
type input "[PHONE_NUMBER]"
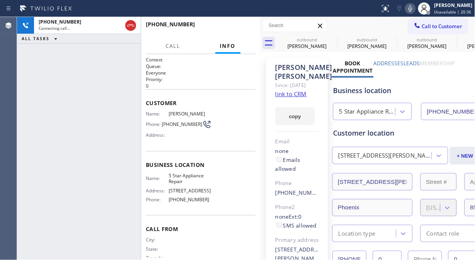
click at [410, 6] on icon at bounding box center [410, 8] width 9 height 9
click at [31, 63] on div "[PHONE_NUMBER] Connecting call… ALL TASKS ALL TASKS ACTIVE TASKS TASKS IN WRAP …" at bounding box center [79, 138] width 124 height 243
click at [0, 0] on icon at bounding box center [0, 0] width 0 height 0
click at [447, 38] on icon at bounding box center [451, 39] width 9 height 9
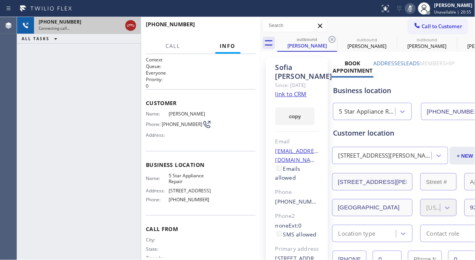
click at [133, 26] on icon at bounding box center [130, 25] width 9 height 9
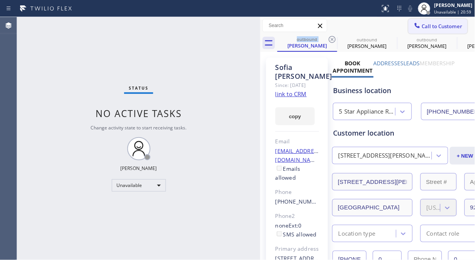
click at [428, 26] on span "Call to Customer" at bounding box center [442, 26] width 41 height 7
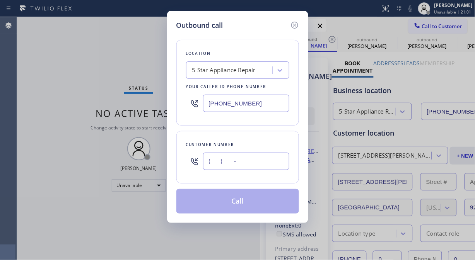
drag, startPoint x: 234, startPoint y: 161, endPoint x: 226, endPoint y: 148, distance: 15.5
click at [234, 162] on input "(___) ___-____" at bounding box center [246, 161] width 86 height 17
paste input "650) 424-8610"
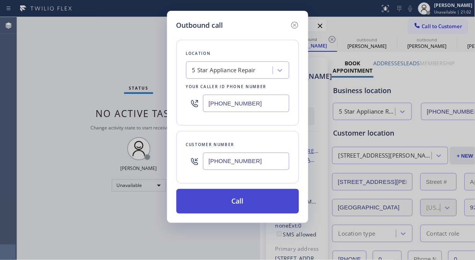
type input "[PHONE_NUMBER]"
click at [245, 208] on button "Call" at bounding box center [237, 201] width 123 height 25
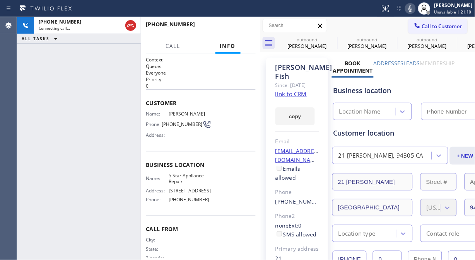
type input "[PHONE_NUMBER]"
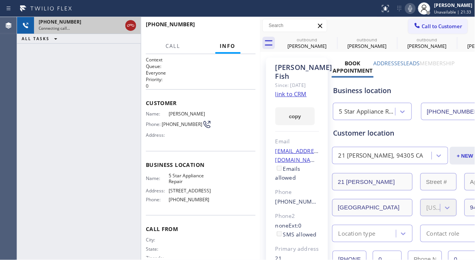
click at [131, 28] on icon at bounding box center [130, 25] width 9 height 9
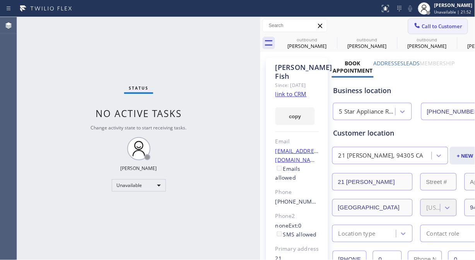
click at [422, 25] on span "Call to Customer" at bounding box center [442, 26] width 41 height 7
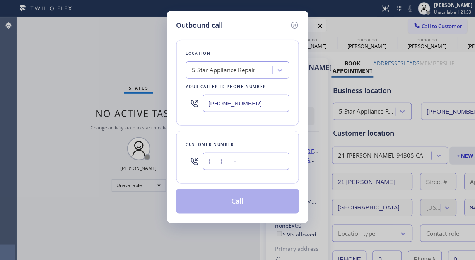
click at [277, 160] on input "(___) ___-____" at bounding box center [246, 161] width 86 height 17
paste input "323) 747-0380"
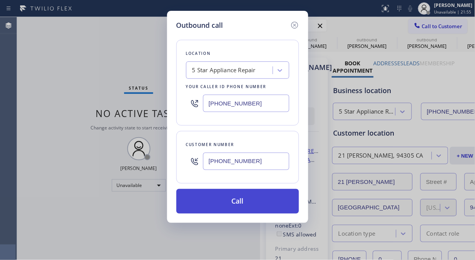
type input "[PHONE_NUMBER]"
click at [260, 207] on button "Call" at bounding box center [237, 201] width 123 height 25
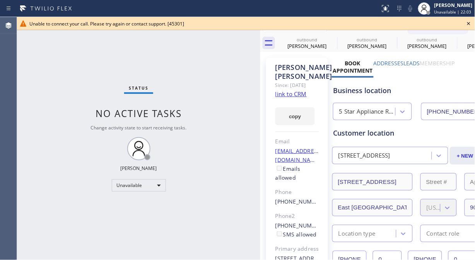
type input "[PHONE_NUMBER]"
click at [469, 24] on icon at bounding box center [468, 23] width 3 height 3
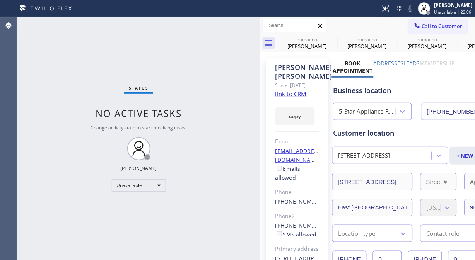
drag, startPoint x: 442, startPoint y: 25, endPoint x: 298, endPoint y: 123, distance: 174.1
click at [442, 25] on span "Call to Customer" at bounding box center [442, 26] width 41 height 7
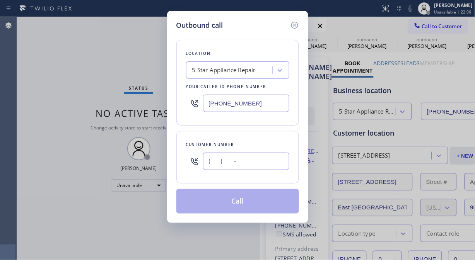
click at [250, 164] on input "(___) ___-____" at bounding box center [246, 161] width 86 height 17
paste input "516) 872-1181"
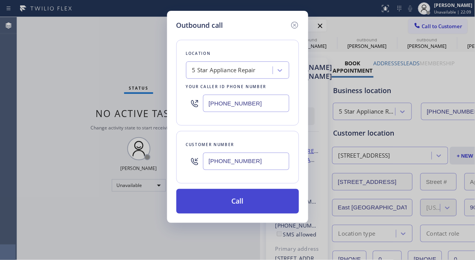
type input "[PHONE_NUMBER]"
click at [268, 205] on button "Call" at bounding box center [237, 201] width 123 height 25
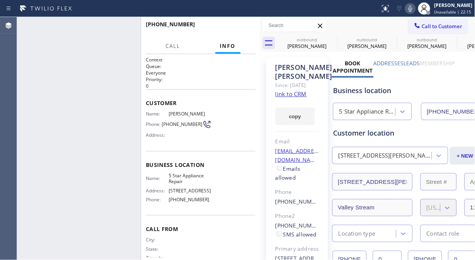
type input "[PHONE_NUMBER]"
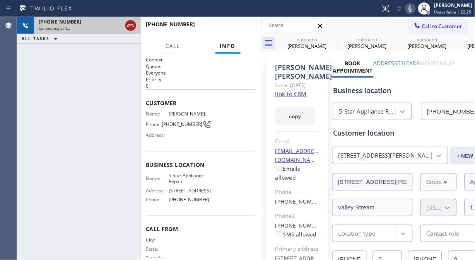
click at [131, 25] on icon at bounding box center [130, 25] width 7 height 2
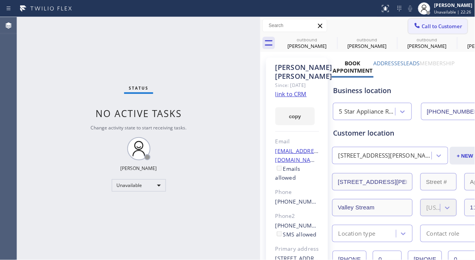
click at [430, 27] on span "Call to Customer" at bounding box center [442, 26] width 41 height 7
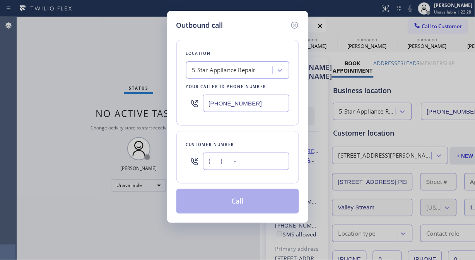
click at [244, 165] on input "(___) ___-____" at bounding box center [246, 161] width 86 height 17
paste input "949) 715-9720"
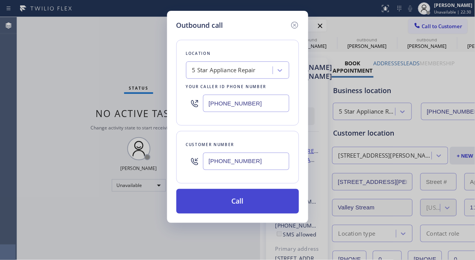
type input "[PHONE_NUMBER]"
click at [264, 202] on button "Call" at bounding box center [237, 201] width 123 height 25
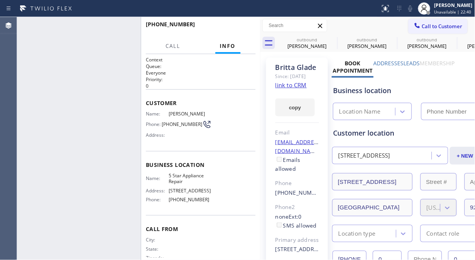
type input "[PHONE_NUMBER]"
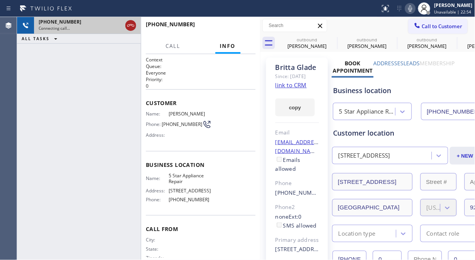
click at [130, 26] on icon at bounding box center [130, 25] width 9 height 9
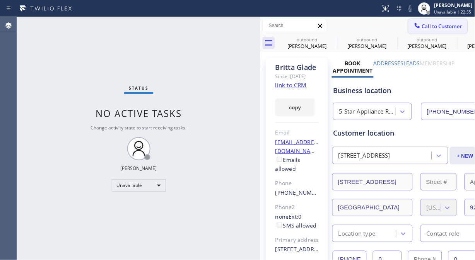
click at [427, 24] on span "Call to Customer" at bounding box center [442, 26] width 41 height 7
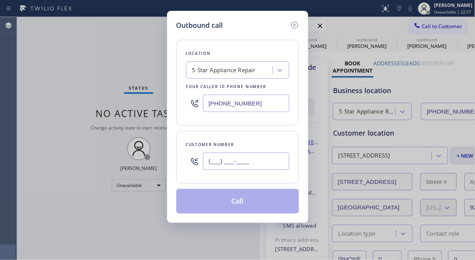
click at [237, 164] on input "(___) ___-____" at bounding box center [246, 161] width 86 height 17
paste input "310) 919-6885"
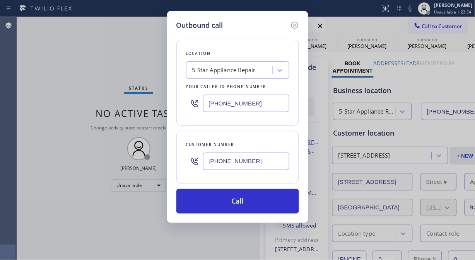
click at [60, 101] on div "Outbound call Location 5 Star Appliance Repair Your caller id phone number [PHO…" at bounding box center [237, 130] width 475 height 260
click at [209, 162] on input "[PHONE_NUMBER]" at bounding box center [246, 161] width 86 height 17
paste input "text"
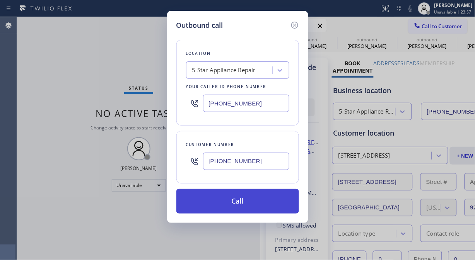
type input "[PHONE_NUMBER]"
click at [248, 199] on button "Call" at bounding box center [237, 201] width 123 height 25
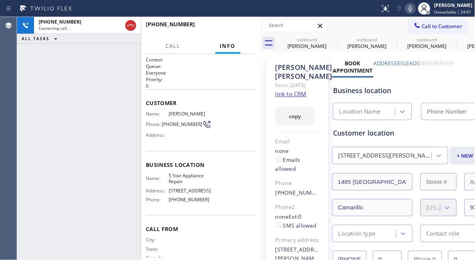
type input "[PHONE_NUMBER]"
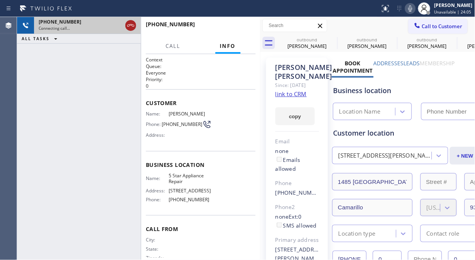
click at [130, 26] on icon at bounding box center [130, 25] width 9 height 9
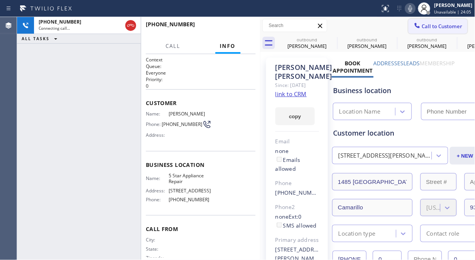
click at [430, 27] on span "Call to Customer" at bounding box center [442, 26] width 41 height 7
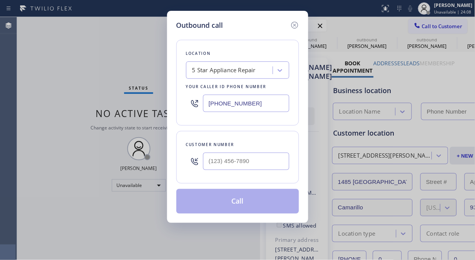
type input "[PHONE_NUMBER]"
click at [227, 165] on input "(___) ___-____" at bounding box center [246, 161] width 86 height 17
paste input "805) 284-1314"
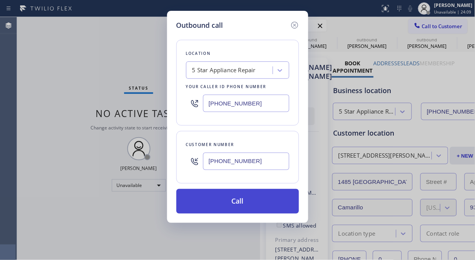
type input "[PHONE_NUMBER]"
click at [254, 198] on button "Call" at bounding box center [237, 201] width 123 height 25
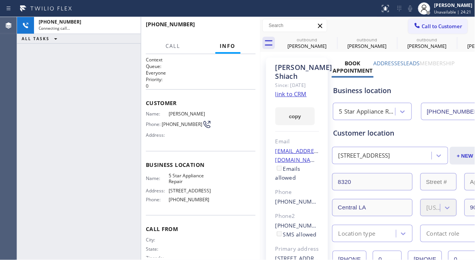
type input "[PHONE_NUMBER]"
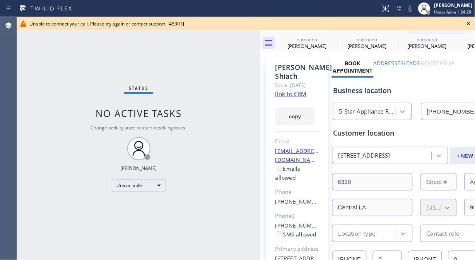
click at [60, 63] on div "Status No active tasks Change activity state to start receiving tasks. [PERSON_…" at bounding box center [138, 138] width 243 height 243
click at [472, 20] on icon at bounding box center [468, 23] width 9 height 9
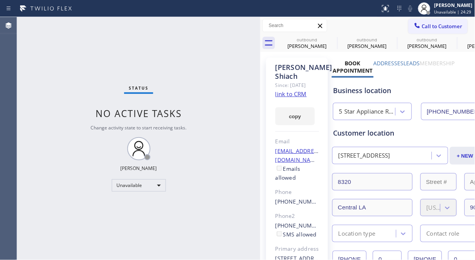
click at [450, 26] on span "Call to Customer" at bounding box center [442, 26] width 41 height 7
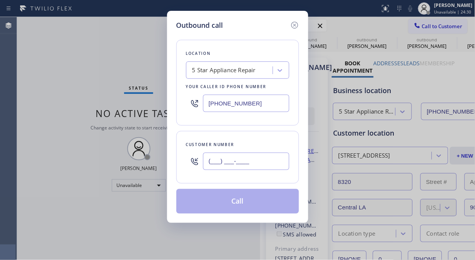
click at [244, 160] on input "(___) ___-____" at bounding box center [246, 161] width 86 height 17
paste input "949) 436-8196"
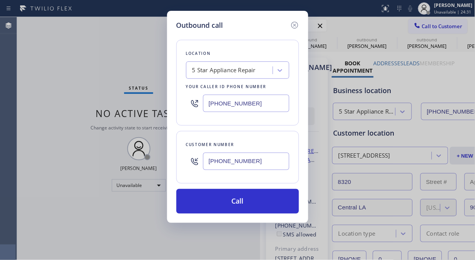
drag, startPoint x: 256, startPoint y: 201, endPoint x: 334, endPoint y: 37, distance: 182.3
click at [256, 202] on button "Call" at bounding box center [237, 201] width 123 height 25
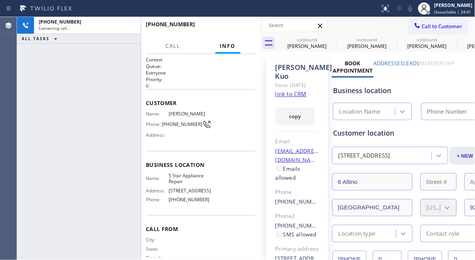
click at [0, 0] on icon at bounding box center [0, 0] width 0 height 0
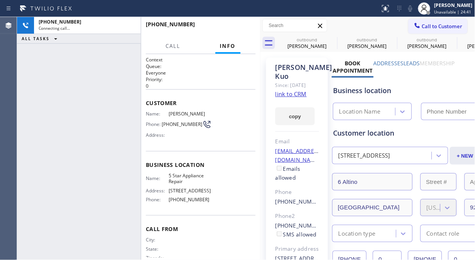
click at [0, 0] on icon at bounding box center [0, 0] width 0 height 0
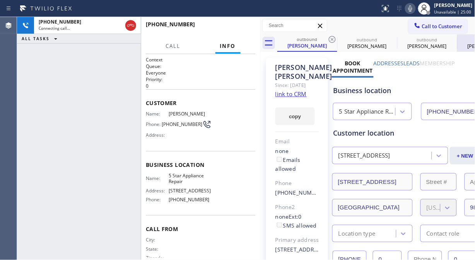
drag, startPoint x: 334, startPoint y: 38, endPoint x: 329, endPoint y: 37, distance: 4.7
click at [334, 38] on icon at bounding box center [332, 39] width 9 height 9
click at [0, 0] on icon at bounding box center [0, 0] width 0 height 0
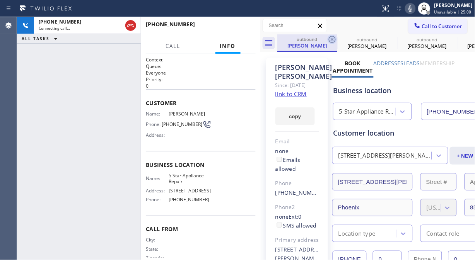
click at [329, 37] on icon at bounding box center [332, 39] width 9 height 9
click at [0, 0] on icon at bounding box center [0, 0] width 0 height 0
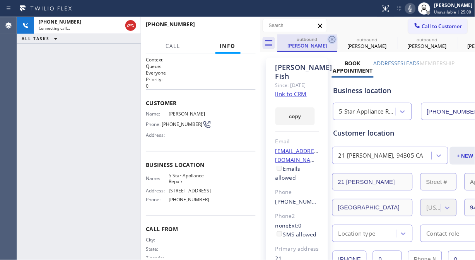
click at [330, 38] on icon at bounding box center [332, 39] width 9 height 9
click at [0, 0] on icon at bounding box center [0, 0] width 0 height 0
click at [126, 22] on icon at bounding box center [130, 25] width 9 height 9
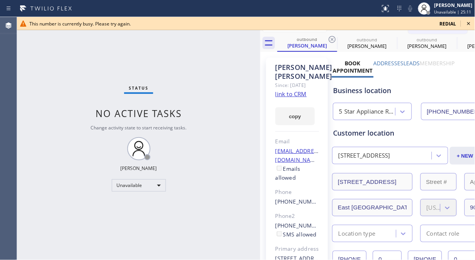
click at [469, 22] on icon at bounding box center [468, 23] width 9 height 9
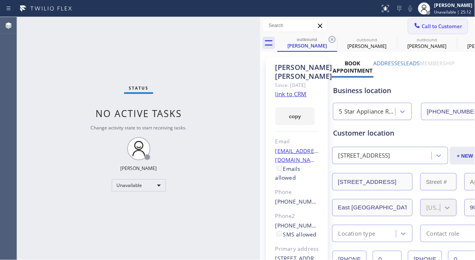
click at [434, 30] on button "Call to Customer" at bounding box center [437, 26] width 59 height 15
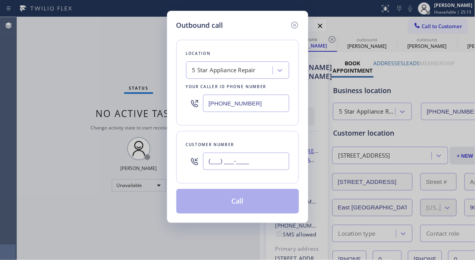
click at [217, 156] on input "(___) ___-____" at bounding box center [246, 161] width 86 height 17
paste input "913) 522-9405"
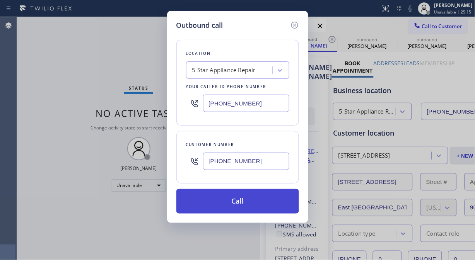
type input "[PHONE_NUMBER]"
click at [242, 206] on button "Call" at bounding box center [237, 201] width 123 height 25
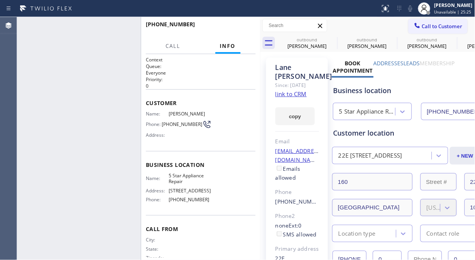
type input "[PHONE_NUMBER]"
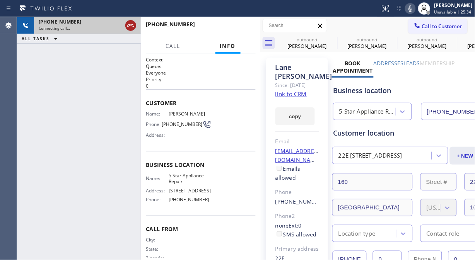
click at [135, 26] on icon at bounding box center [130, 25] width 9 height 9
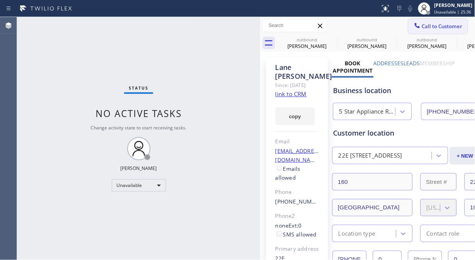
click at [427, 25] on span "Call to Customer" at bounding box center [442, 26] width 41 height 7
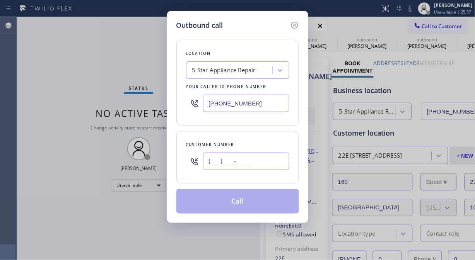
click at [252, 164] on input "(___) ___-____" at bounding box center [246, 161] width 86 height 17
paste input "760) 634-3449"
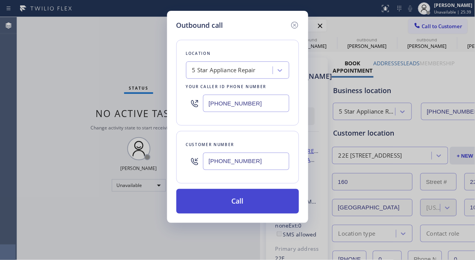
type input "[PHONE_NUMBER]"
click at [254, 207] on button "Call" at bounding box center [237, 201] width 123 height 25
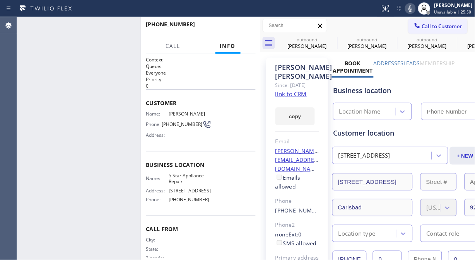
type input "[PHONE_NUMBER]"
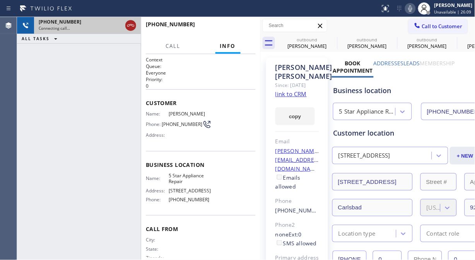
click at [129, 25] on icon at bounding box center [130, 25] width 9 height 9
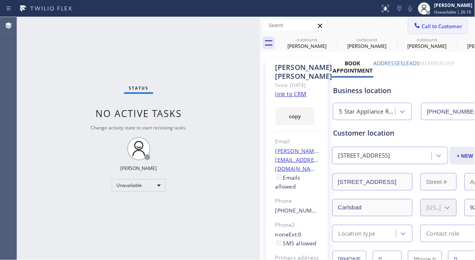
click at [422, 25] on span "Call to Customer" at bounding box center [442, 26] width 41 height 7
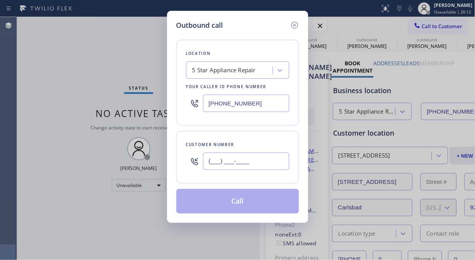
click at [206, 167] on input "(___) ___-____" at bounding box center [246, 161] width 86 height 17
paste input "714) 454-1389"
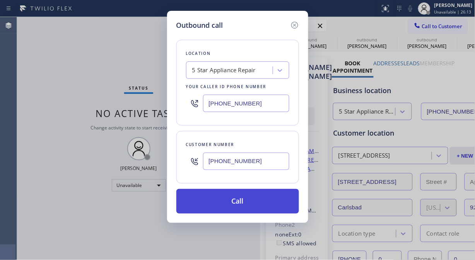
type input "[PHONE_NUMBER]"
click at [253, 199] on button "Call" at bounding box center [237, 201] width 123 height 25
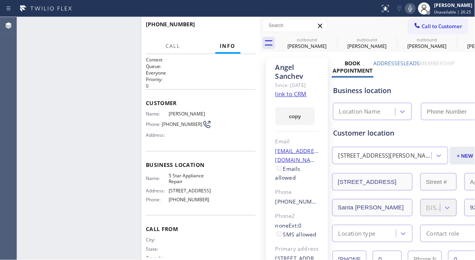
type input "[PHONE_NUMBER]"
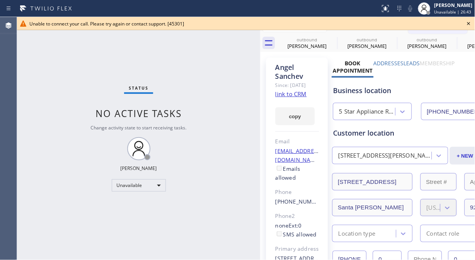
click at [468, 22] on icon at bounding box center [468, 23] width 9 height 9
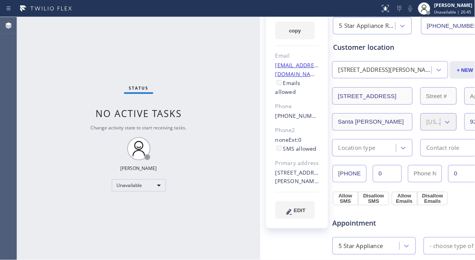
scroll to position [129, 0]
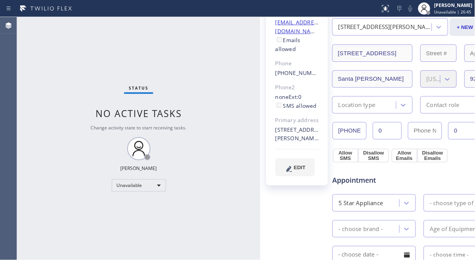
click at [352, 130] on input "[PHONE_NUMBER]" at bounding box center [350, 130] width 34 height 17
drag, startPoint x: 338, startPoint y: 130, endPoint x: 419, endPoint y: 132, distance: 80.8
click at [419, 132] on div "[PHONE_NUMBER] 0 0" at bounding box center [405, 130] width 145 height 17
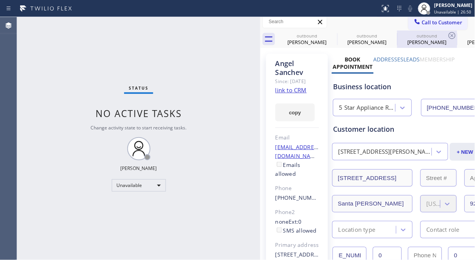
scroll to position [0, 0]
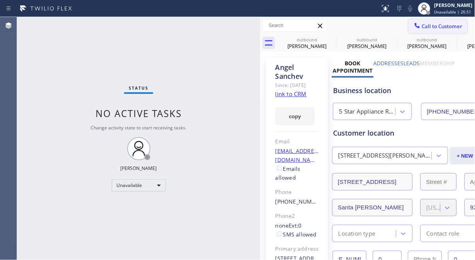
click at [434, 24] on span "Call to Customer" at bounding box center [442, 26] width 41 height 7
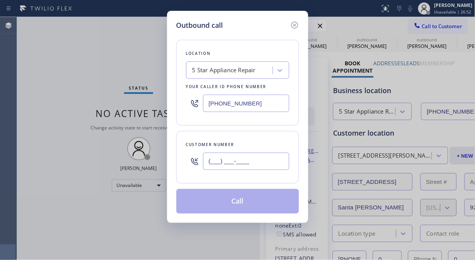
click at [225, 156] on input "(___) ___-____" at bounding box center [246, 161] width 86 height 17
paste input "714) 655-5859"
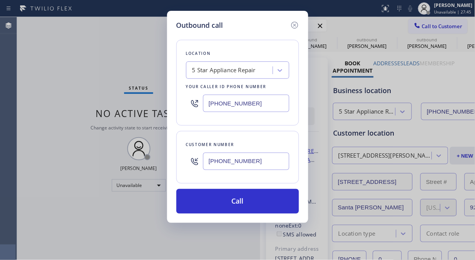
click at [209, 164] on input "[PHONE_NUMBER]" at bounding box center [246, 161] width 86 height 17
paste input "310) 457-6888"
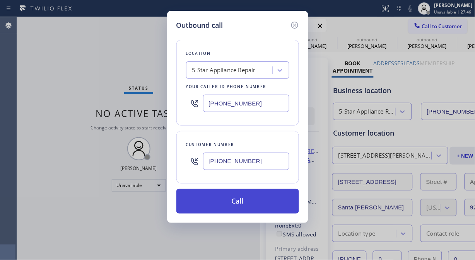
type input "[PHONE_NUMBER]"
click at [244, 202] on button "Call" at bounding box center [237, 201] width 123 height 25
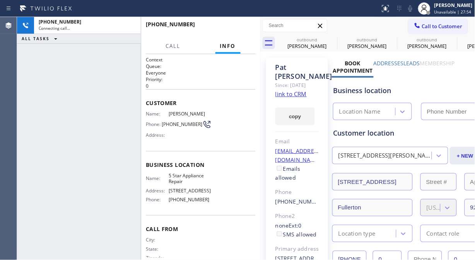
type input "[PHONE_NUMBER]"
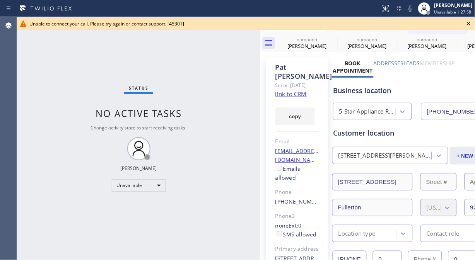
click at [63, 70] on div "Status No active tasks Change activity state to start receiving tasks. [PERSON_…" at bounding box center [138, 138] width 243 height 243
click at [469, 23] on icon at bounding box center [468, 23] width 3 height 3
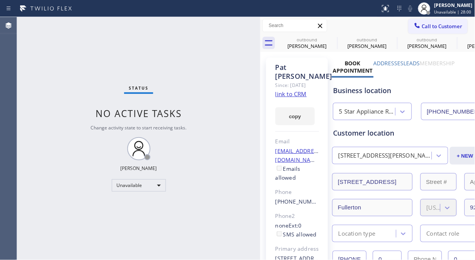
drag, startPoint x: 449, startPoint y: 25, endPoint x: 440, endPoint y: 30, distance: 9.7
click at [448, 26] on span "Call to Customer" at bounding box center [442, 26] width 41 height 7
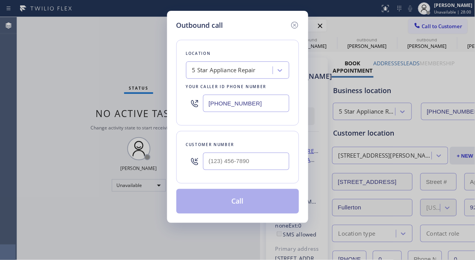
click at [272, 151] on div at bounding box center [246, 161] width 86 height 25
click at [269, 157] on input "(___) ___-____" at bounding box center [246, 161] width 86 height 17
paste input "212) 980-3058"
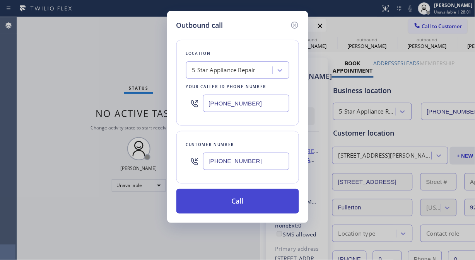
type input "[PHONE_NUMBER]"
click at [262, 198] on button "Call" at bounding box center [237, 201] width 123 height 25
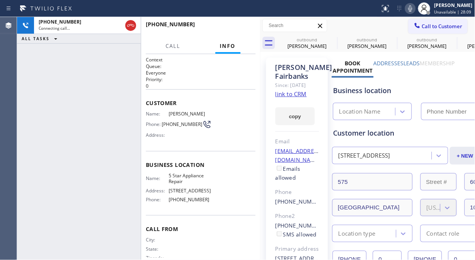
type input "[PHONE_NUMBER]"
click at [48, 47] on div "[PHONE_NUMBER] Connecting call… ALL TASKS ALL TASKS ACTIVE TASKS TASKS IN WRAP …" at bounding box center [79, 138] width 124 height 243
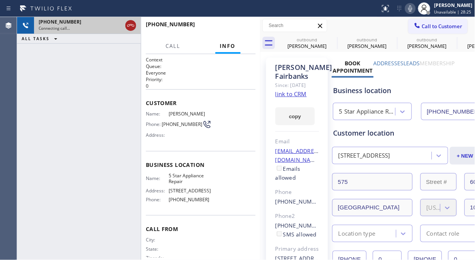
click at [132, 26] on icon at bounding box center [130, 25] width 9 height 9
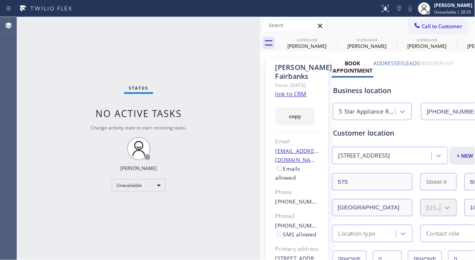
click at [49, 75] on div "Status No active tasks Change activity state to start receiving tasks. [PERSON_…" at bounding box center [138, 138] width 243 height 243
click at [422, 27] on span "Call to Customer" at bounding box center [442, 26] width 41 height 7
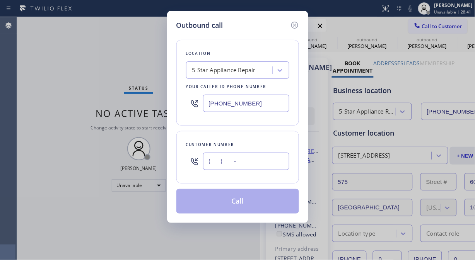
click at [260, 164] on input "(___) ___-____" at bounding box center [246, 161] width 86 height 17
paste input "818) 348-8659"
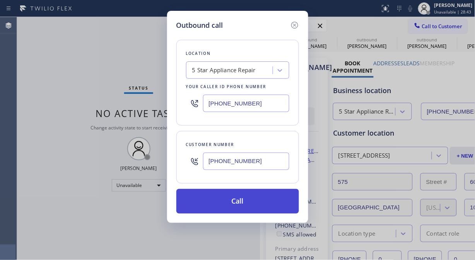
type input "[PHONE_NUMBER]"
click at [268, 203] on button "Call" at bounding box center [237, 201] width 123 height 25
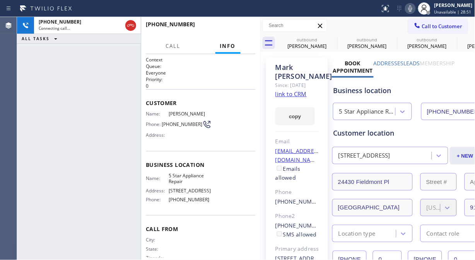
type input "[PHONE_NUMBER]"
click at [413, 8] on icon at bounding box center [410, 8] width 9 height 9
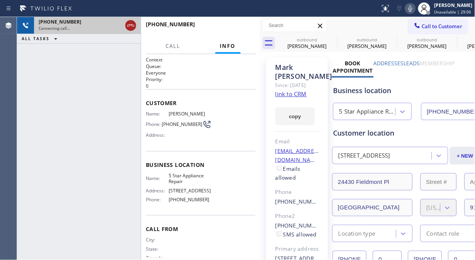
click at [130, 26] on icon at bounding box center [130, 25] width 9 height 9
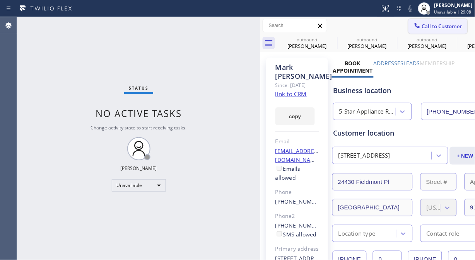
click at [437, 26] on span "Call to Customer" at bounding box center [442, 26] width 41 height 7
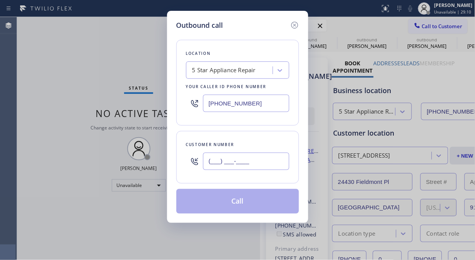
click at [234, 159] on input "(___) ___-____" at bounding box center [246, 161] width 86 height 17
paste input "626) 791-0747"
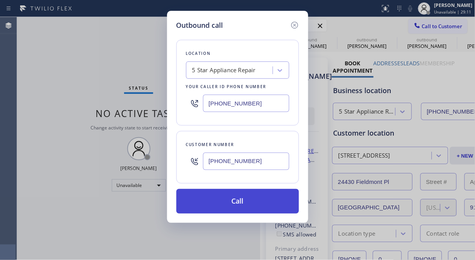
type input "[PHONE_NUMBER]"
click at [258, 204] on button "Call" at bounding box center [237, 201] width 123 height 25
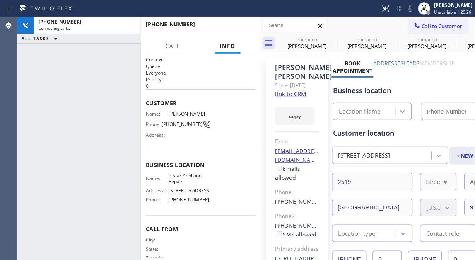
type input "[PHONE_NUMBER]"
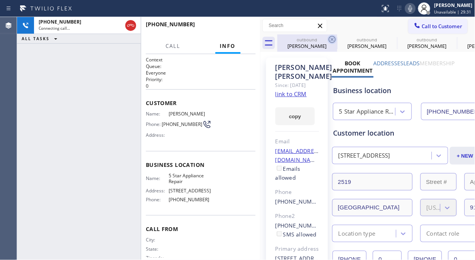
click at [334, 40] on icon at bounding box center [332, 39] width 9 height 9
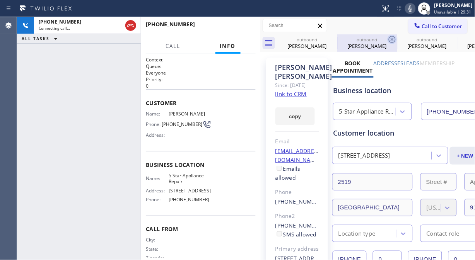
click at [389, 39] on icon at bounding box center [392, 39] width 7 height 7
click at [0, 0] on icon at bounding box center [0, 0] width 0 height 0
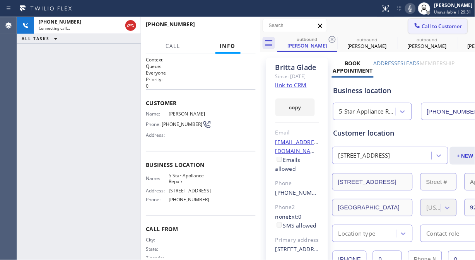
click at [130, 26] on icon at bounding box center [130, 25] width 9 height 9
click at [428, 27] on span "Call to Customer" at bounding box center [442, 26] width 41 height 7
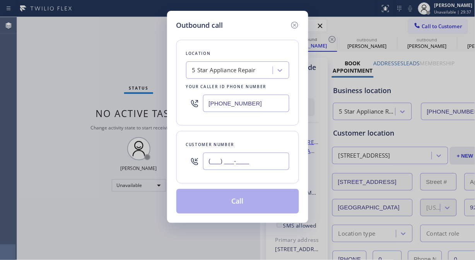
paste input "482) 414-8661"
click at [277, 166] on input "[PHONE_NUMBER]" at bounding box center [246, 161] width 86 height 17
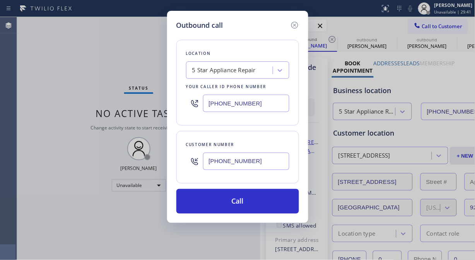
type input "[PHONE_NUMBER]"
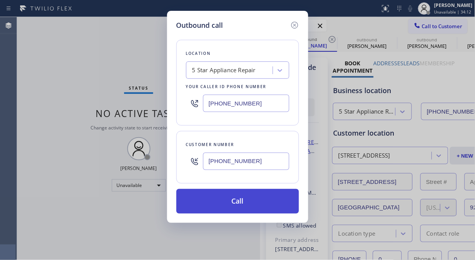
click at [249, 201] on button "Call" at bounding box center [237, 201] width 123 height 25
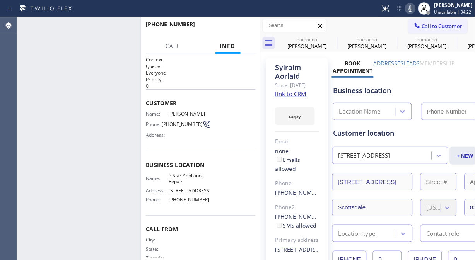
type input "[PHONE_NUMBER]"
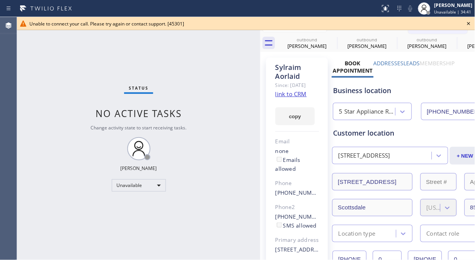
click at [471, 22] on icon at bounding box center [468, 23] width 9 height 9
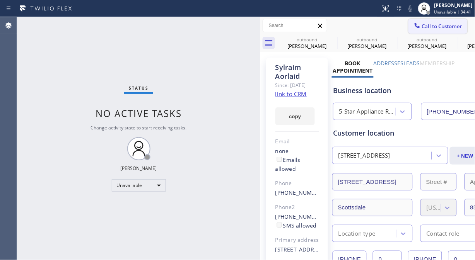
click at [443, 29] on span "Call to Customer" at bounding box center [442, 26] width 41 height 7
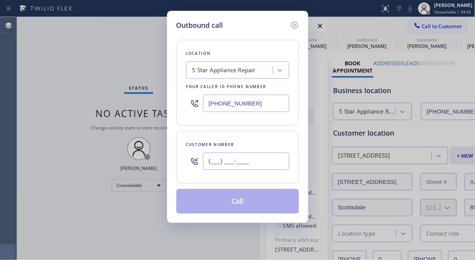
click at [273, 160] on input "(___) ___-____" at bounding box center [246, 161] width 86 height 17
paste input "310) 545-9678"
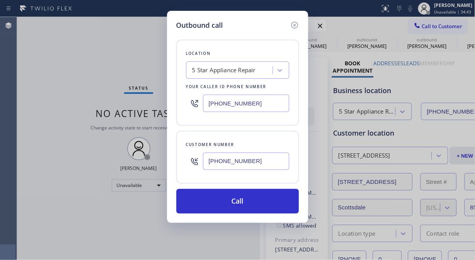
type input "[PHONE_NUMBER]"
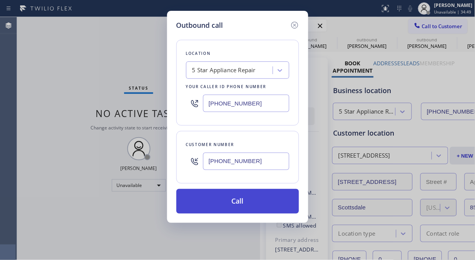
click at [265, 200] on button "Call" at bounding box center [237, 201] width 123 height 25
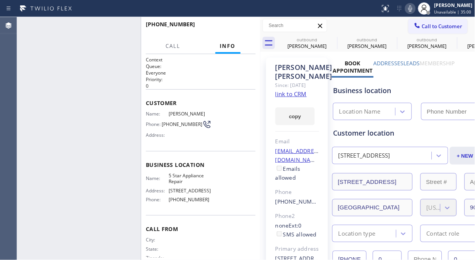
type input "[PHONE_NUMBER]"
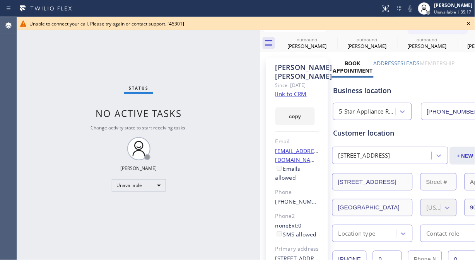
click at [465, 24] on icon at bounding box center [468, 23] width 9 height 9
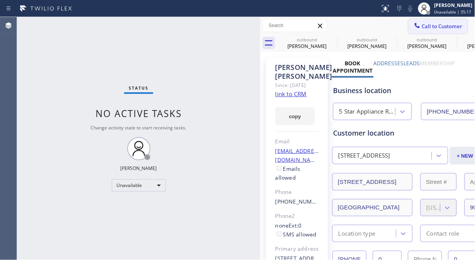
click at [452, 26] on span "Call to Customer" at bounding box center [442, 26] width 41 height 7
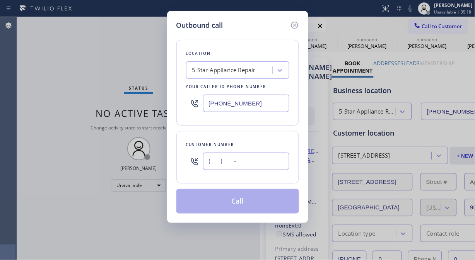
click at [267, 160] on input "(___) ___-____" at bounding box center [246, 161] width 86 height 17
paste input "310) 545-9678"
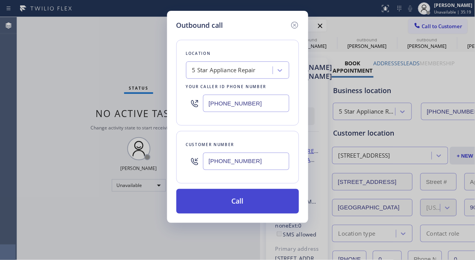
type input "[PHONE_NUMBER]"
click at [258, 204] on button "Call" at bounding box center [237, 201] width 123 height 25
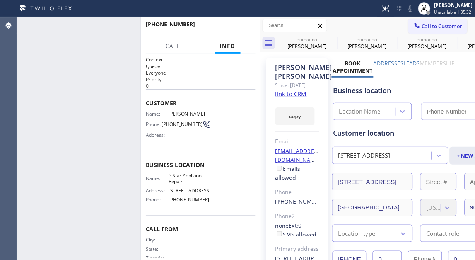
type input "[PHONE_NUMBER]"
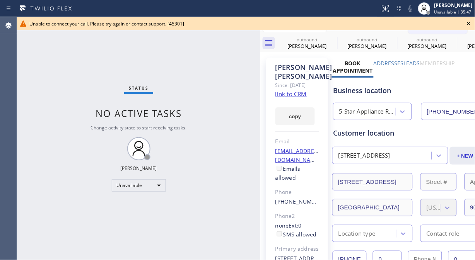
click at [470, 24] on icon at bounding box center [468, 23] width 9 height 9
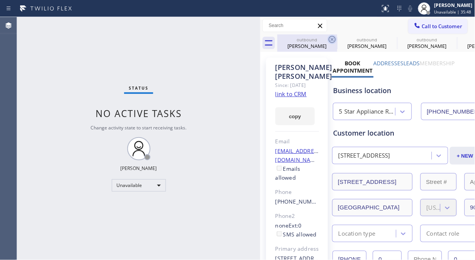
click at [329, 36] on icon at bounding box center [332, 39] width 9 height 9
click at [0, 0] on icon at bounding box center [0, 0] width 0 height 0
drag, startPoint x: 329, startPoint y: 36, endPoint x: 355, endPoint y: 2, distance: 41.9
click at [0, 0] on icon at bounding box center [0, 0] width 0 height 0
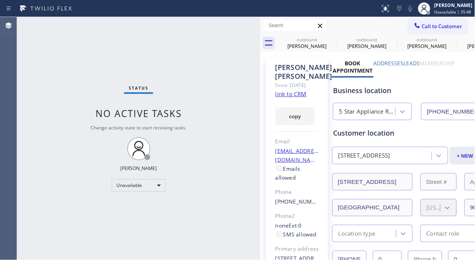
click at [0, 0] on icon at bounding box center [0, 0] width 0 height 0
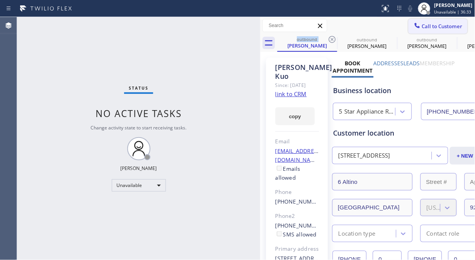
click at [444, 21] on button "Call to Customer" at bounding box center [437, 26] width 59 height 15
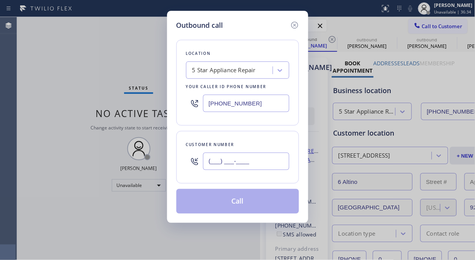
click at [216, 155] on input "(___) ___-____" at bounding box center [246, 161] width 86 height 17
paste input "661) 255-9877"
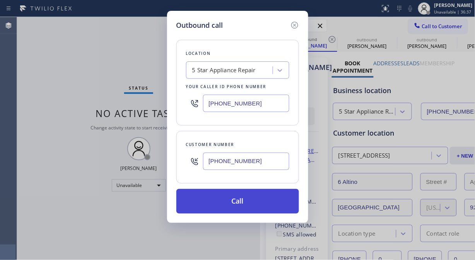
type input "[PHONE_NUMBER]"
click at [258, 201] on button "Call" at bounding box center [237, 201] width 123 height 25
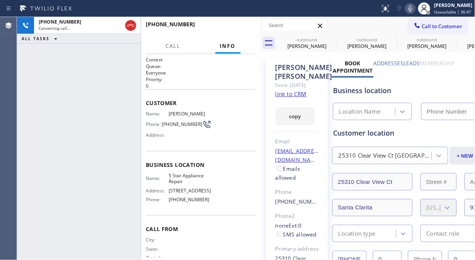
type input "[PHONE_NUMBER]"
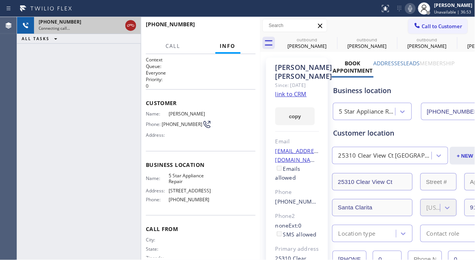
click at [132, 27] on icon at bounding box center [130, 25] width 9 height 9
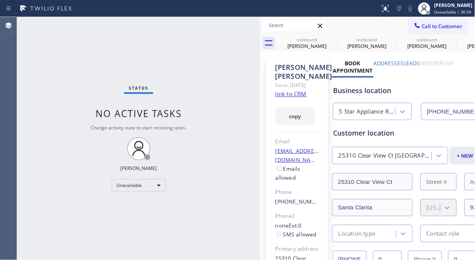
click at [442, 27] on span "Call to Customer" at bounding box center [442, 26] width 41 height 7
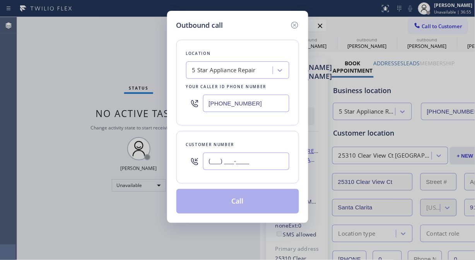
click at [252, 157] on input "(___) ___-____" at bounding box center [246, 161] width 86 height 17
paste input "415) 695-1120"
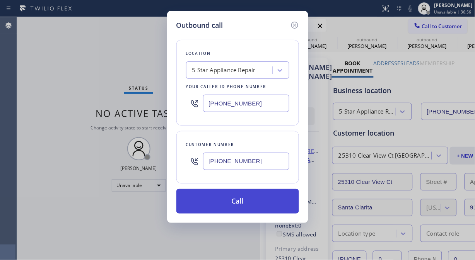
type input "[PHONE_NUMBER]"
click at [249, 198] on button "Call" at bounding box center [237, 201] width 123 height 25
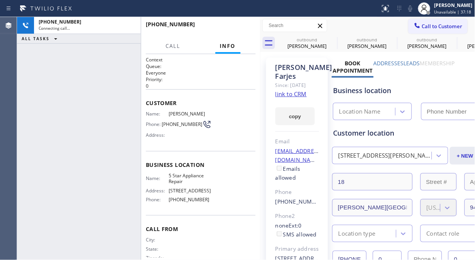
click at [0, 0] on icon at bounding box center [0, 0] width 0 height 0
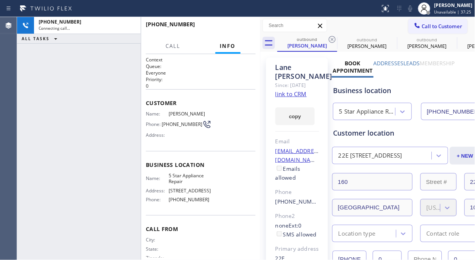
click at [60, 86] on div "[PHONE_NUMBER] Connecting call… ALL TASKS ALL TASKS ACTIVE TASKS TASKS IN WRAP …" at bounding box center [79, 138] width 124 height 243
click at [331, 36] on icon at bounding box center [332, 39] width 7 height 7
click at [0, 0] on icon at bounding box center [0, 0] width 0 height 0
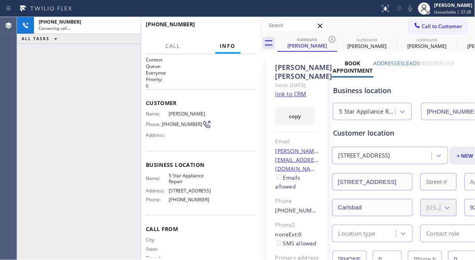
click at [331, 36] on icon at bounding box center [332, 39] width 7 height 7
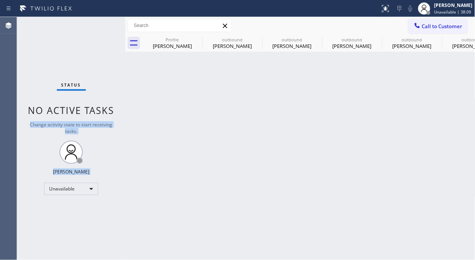
click at [123, 63] on div "Status No active tasks Change activity state to start receiving tasks. Fila Gar…" at bounding box center [246, 138] width 458 height 243
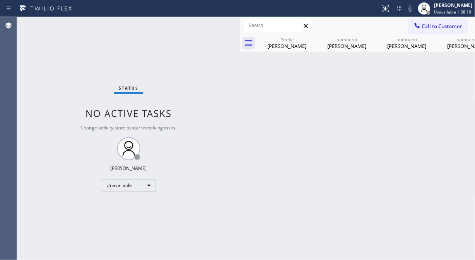
drag, startPoint x: 126, startPoint y: 65, endPoint x: 241, endPoint y: 85, distance: 116.6
click at [240, 85] on div at bounding box center [240, 138] width 0 height 243
click at [312, 40] on icon at bounding box center [312, 39] width 7 height 7
click at [0, 0] on icon at bounding box center [0, 0] width 0 height 0
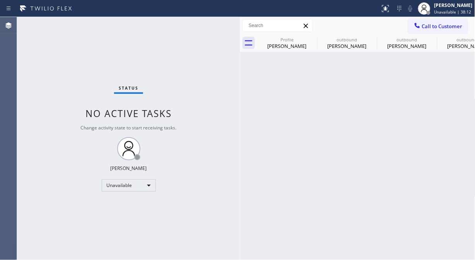
click at [0, 0] on icon at bounding box center [0, 0] width 0 height 0
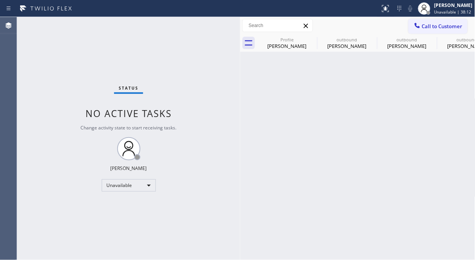
click at [0, 0] on icon at bounding box center [0, 0] width 0 height 0
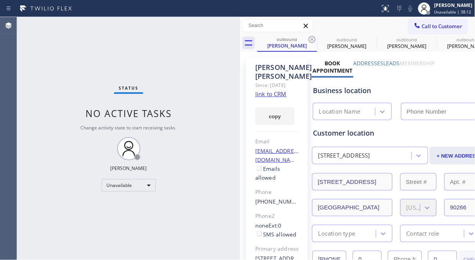
click at [312, 39] on icon at bounding box center [312, 39] width 7 height 7
click at [0, 0] on icon at bounding box center [0, 0] width 0 height 0
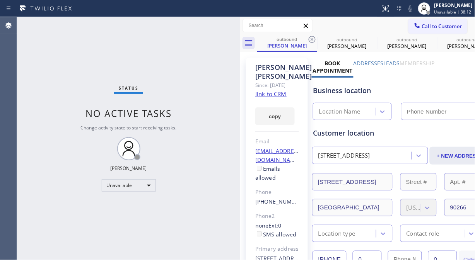
click at [0, 0] on icon at bounding box center [0, 0] width 0 height 0
drag, startPoint x: 312, startPoint y: 39, endPoint x: 431, endPoint y: 24, distance: 120.1
click at [0, 0] on icon at bounding box center [0, 0] width 0 height 0
click at [431, 24] on span "Call to Customer" at bounding box center [442, 26] width 41 height 7
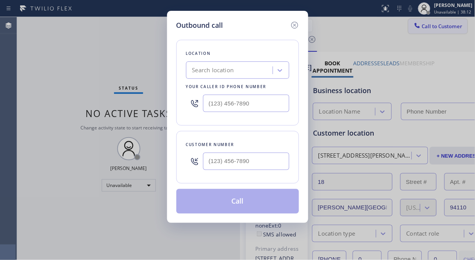
type input "[PHONE_NUMBER]"
click at [211, 160] on input "(___) ___-____" at bounding box center [246, 161] width 86 height 17
paste input "415) 813-9412"
type input "(415) 813-9412"
click at [234, 70] on div "Search location" at bounding box center [213, 70] width 42 height 9
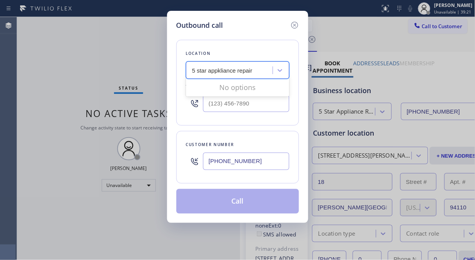
click at [222, 71] on input "5 star appkliance repair" at bounding box center [222, 70] width 61 height 7
type input "5 star appliance repair"
click at [229, 79] on div "Location 100 results available. Select is focused ,type to refine list, press D…" at bounding box center [237, 83] width 123 height 86
click at [227, 71] on div "Search location" at bounding box center [213, 70] width 42 height 9
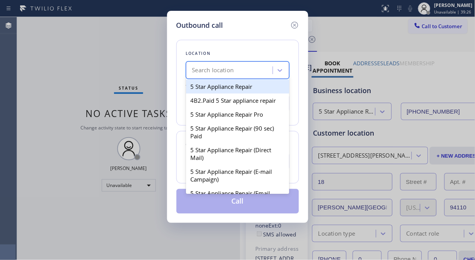
click at [227, 82] on div "5 Star Appliance Repair" at bounding box center [237, 87] width 103 height 14
type input "[PHONE_NUMBER]"
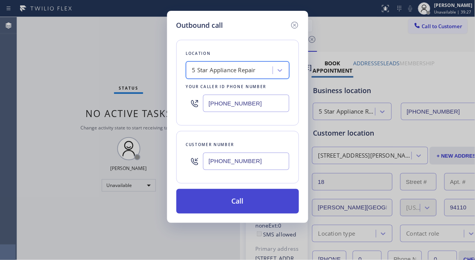
click at [260, 211] on button "Call" at bounding box center [237, 201] width 123 height 25
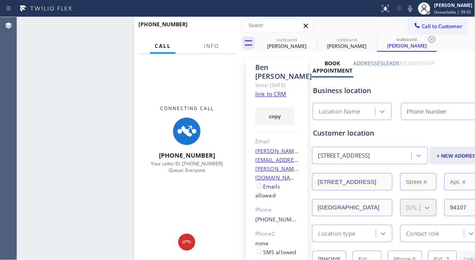
type input "[PHONE_NUMBER]"
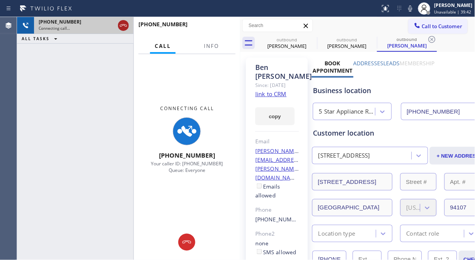
click at [122, 26] on icon at bounding box center [123, 25] width 9 height 9
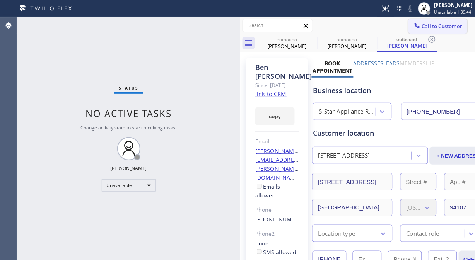
click at [442, 26] on span "Call to Customer" at bounding box center [442, 26] width 41 height 7
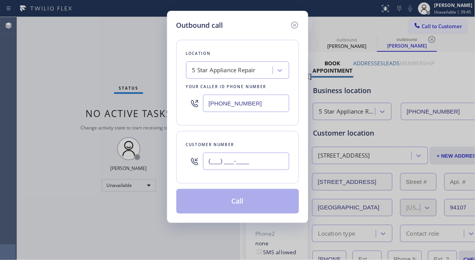
click at [259, 159] on input "(___) ___-____" at bounding box center [246, 161] width 86 height 17
paste input "714) 628-0052"
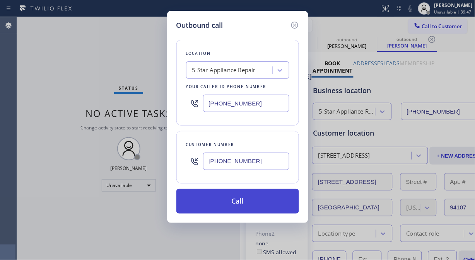
type input "(714) 628-0052"
click at [246, 203] on button "Call" at bounding box center [237, 201] width 123 height 25
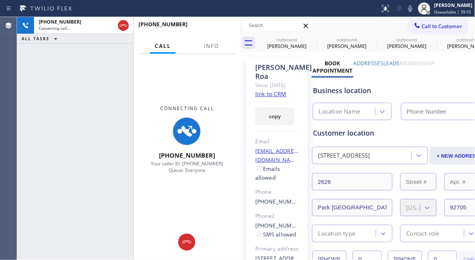
type input "[PHONE_NUMBER]"
click at [221, 44] on button "Info" at bounding box center [211, 46] width 24 height 15
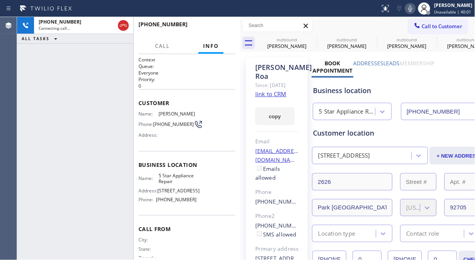
click at [411, 8] on icon at bounding box center [410, 8] width 9 height 9
click at [412, 9] on icon at bounding box center [410, 8] width 4 height 6
click at [133, 27] on div at bounding box center [133, 138] width 0 height 243
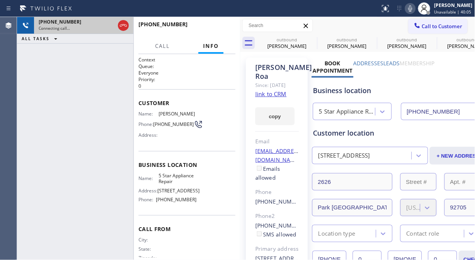
click at [114, 26] on div "Connecting call…" at bounding box center [77, 28] width 76 height 5
click at [122, 26] on icon at bounding box center [123, 25] width 9 height 9
click at [414, 26] on icon at bounding box center [417, 26] width 8 height 8
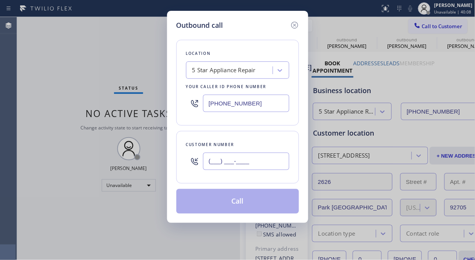
click at [264, 162] on input "(___) ___-____" at bounding box center [246, 161] width 86 height 17
paste input "480) 419-0474"
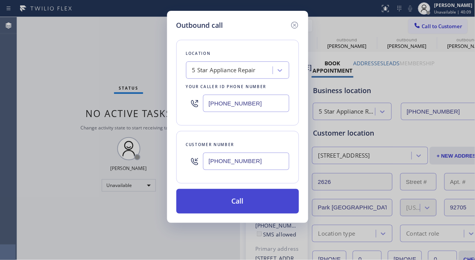
type input "(480) 419-0474"
click at [263, 203] on button "Call" at bounding box center [237, 201] width 123 height 25
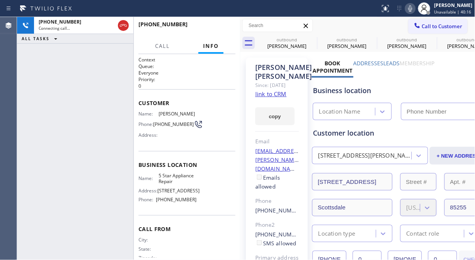
type input "[PHONE_NUMBER]"
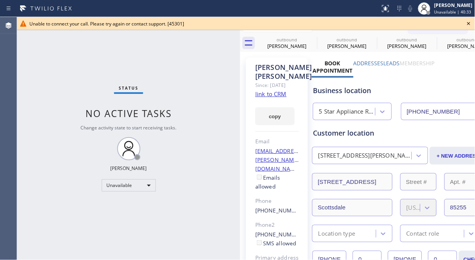
click at [58, 51] on div "Status No active tasks Change activity state to start receiving tasks. [PERSON_…" at bounding box center [128, 138] width 223 height 243
click at [466, 24] on icon at bounding box center [468, 23] width 9 height 9
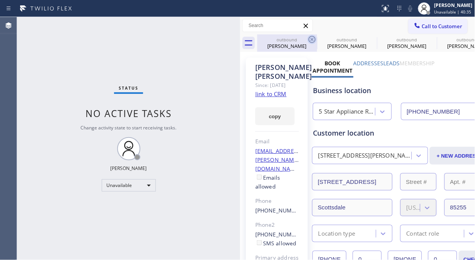
click at [309, 41] on icon at bounding box center [312, 39] width 7 height 7
click at [0, 0] on icon at bounding box center [0, 0] width 0 height 0
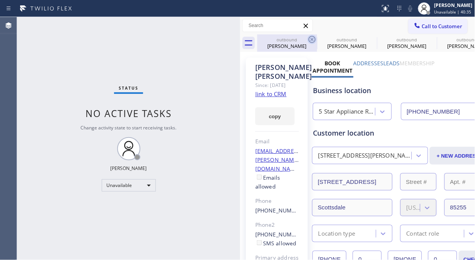
click at [0, 0] on icon at bounding box center [0, 0] width 0 height 0
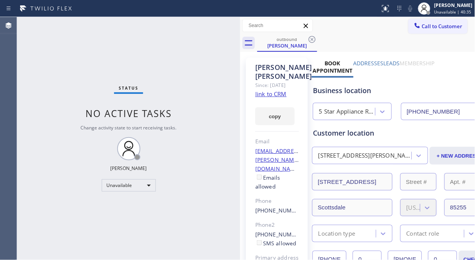
click at [309, 41] on icon at bounding box center [312, 39] width 7 height 7
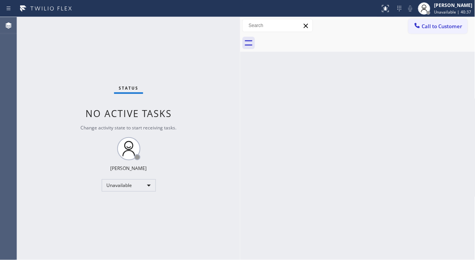
click at [309, 41] on div at bounding box center [366, 42] width 218 height 17
click at [453, 10] on span "Unavailable | 40:39" at bounding box center [452, 11] width 37 height 5
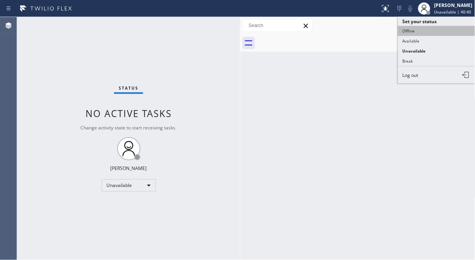
click at [426, 32] on button "Offline" at bounding box center [436, 31] width 77 height 10
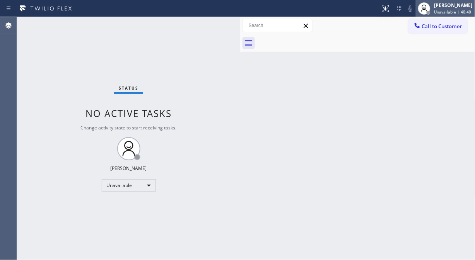
click at [446, 13] on span "Unavailable | 40:40" at bounding box center [452, 11] width 37 height 5
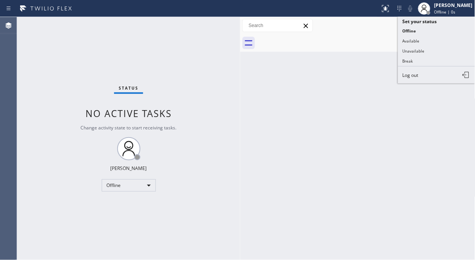
drag, startPoint x: 431, startPoint y: 73, endPoint x: 370, endPoint y: 84, distance: 62.6
click at [431, 73] on button "Log out" at bounding box center [436, 75] width 77 height 17
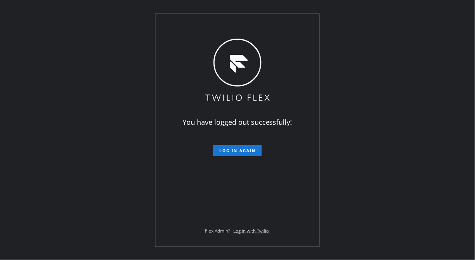
click at [53, 89] on div "You have logged out successfully! Log in again Flex Admin? Log in with Twilio." at bounding box center [237, 130] width 475 height 260
